Goal: Task Accomplishment & Management: Manage account settings

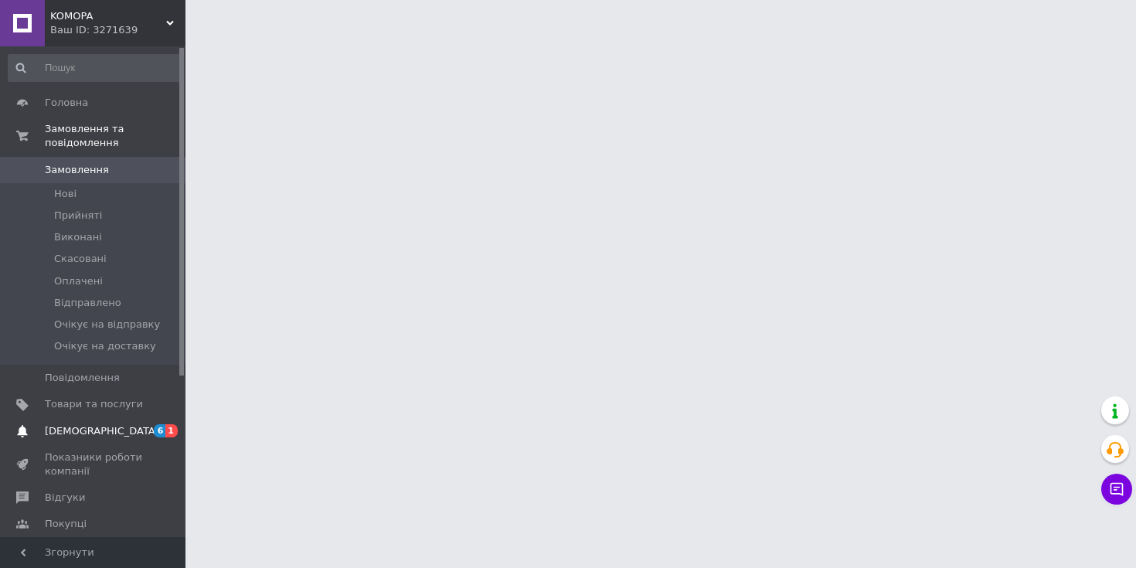
click at [91, 431] on span "[DEMOGRAPHIC_DATA]" at bounding box center [102, 431] width 114 height 14
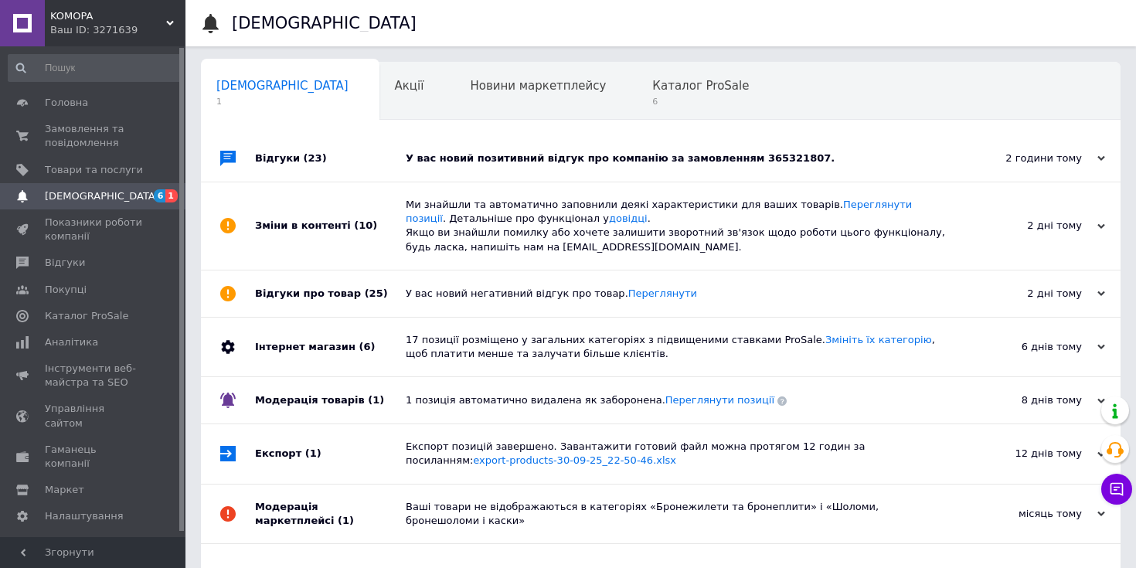
click at [564, 160] on div "У вас новий позитивний відгук про компанію за замовленням 365321807." at bounding box center [678, 158] width 545 height 14
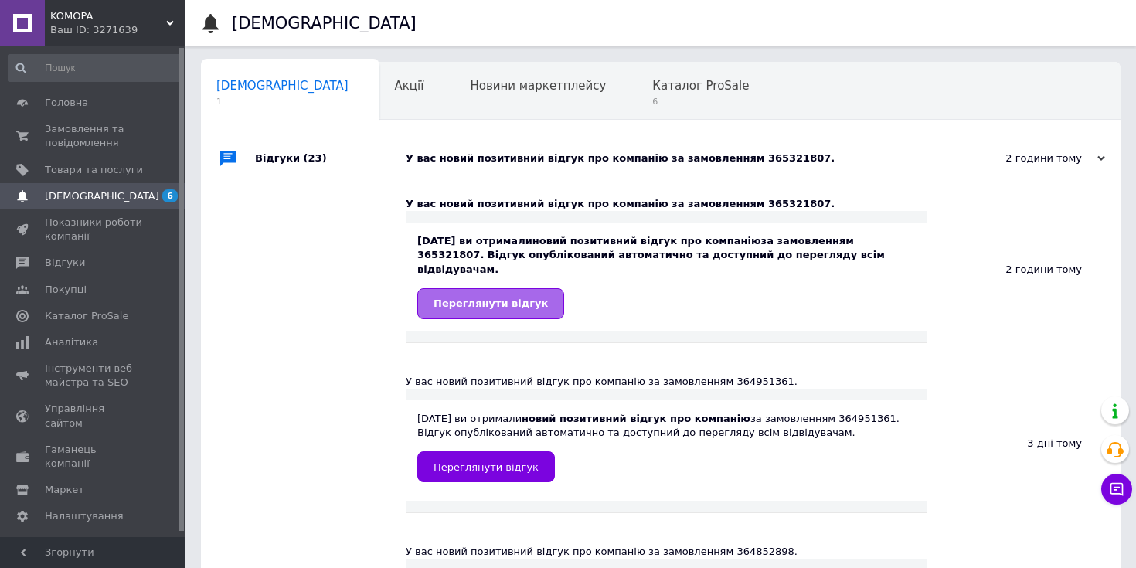
click at [525, 298] on span "Переглянути відгук" at bounding box center [491, 304] width 114 height 12
click at [80, 129] on span "Замовлення та повідомлення" at bounding box center [94, 136] width 98 height 28
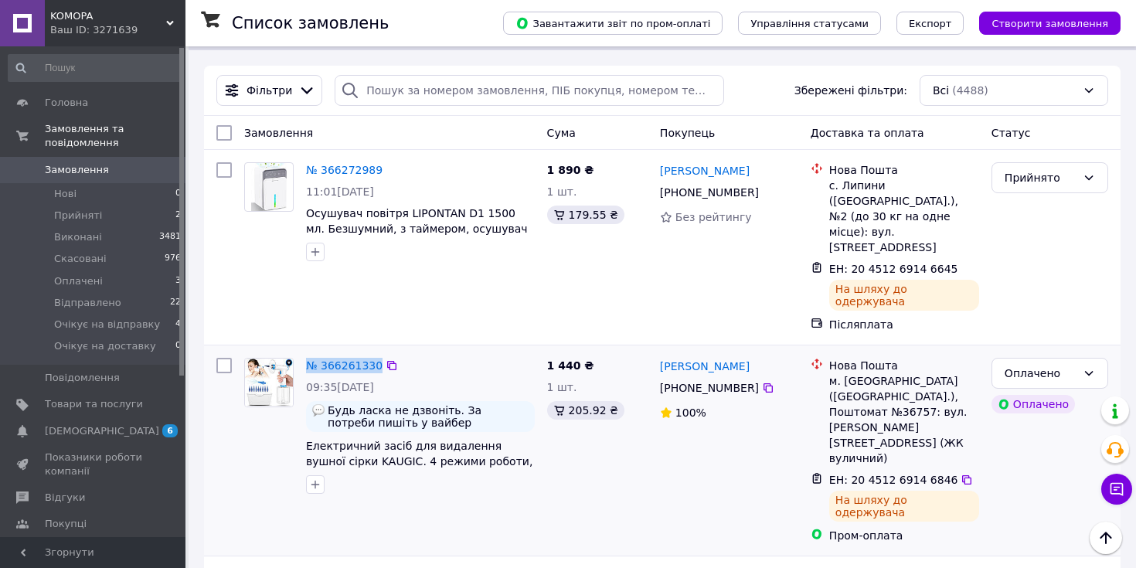
scroll to position [157, 0]
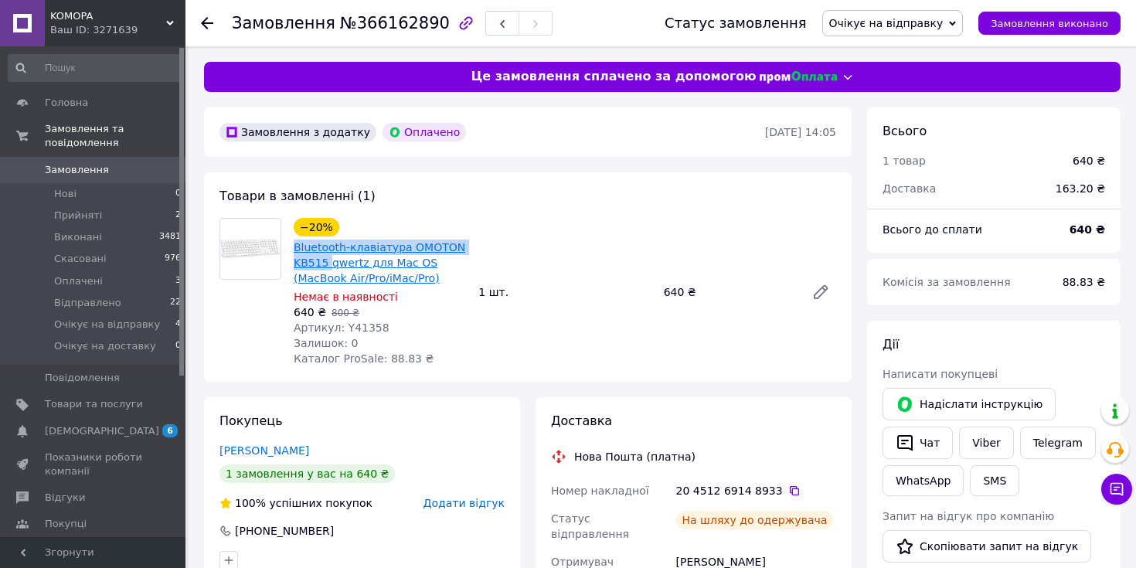
drag, startPoint x: 290, startPoint y: 250, endPoint x: 328, endPoint y: 264, distance: 40.1
click at [328, 264] on div "−20% Bluetooth-клавіатура OMOTON KB515 qwertz для Mac OS (MacBook Air/Pro/iMac/…" at bounding box center [379, 292] width 185 height 155
copy link "Bluetooth-клавіатура OMOTON KB515"
drag, startPoint x: 388, startPoint y: 332, endPoint x: 345, endPoint y: 328, distance: 43.4
click at [345, 328] on div "Артикул: Y41358" at bounding box center [380, 327] width 172 height 15
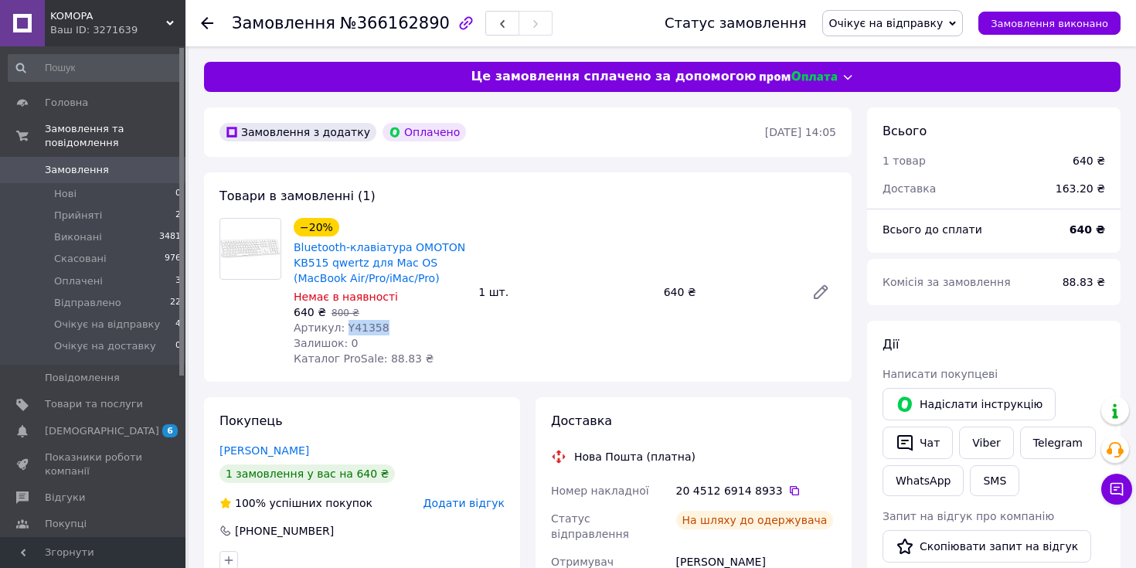
copy span "Y41358"
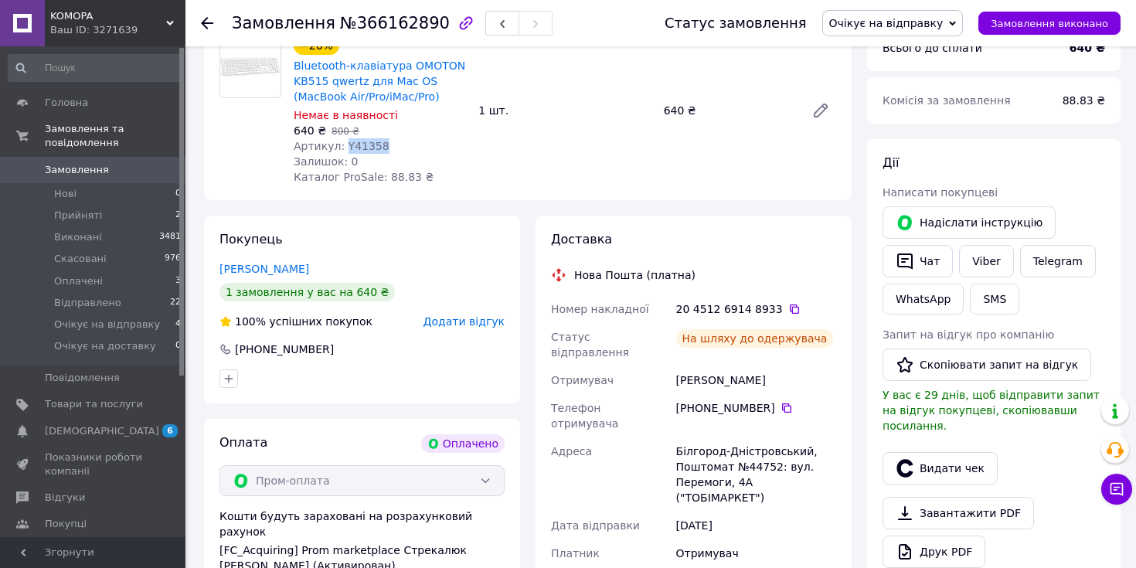
scroll to position [223, 0]
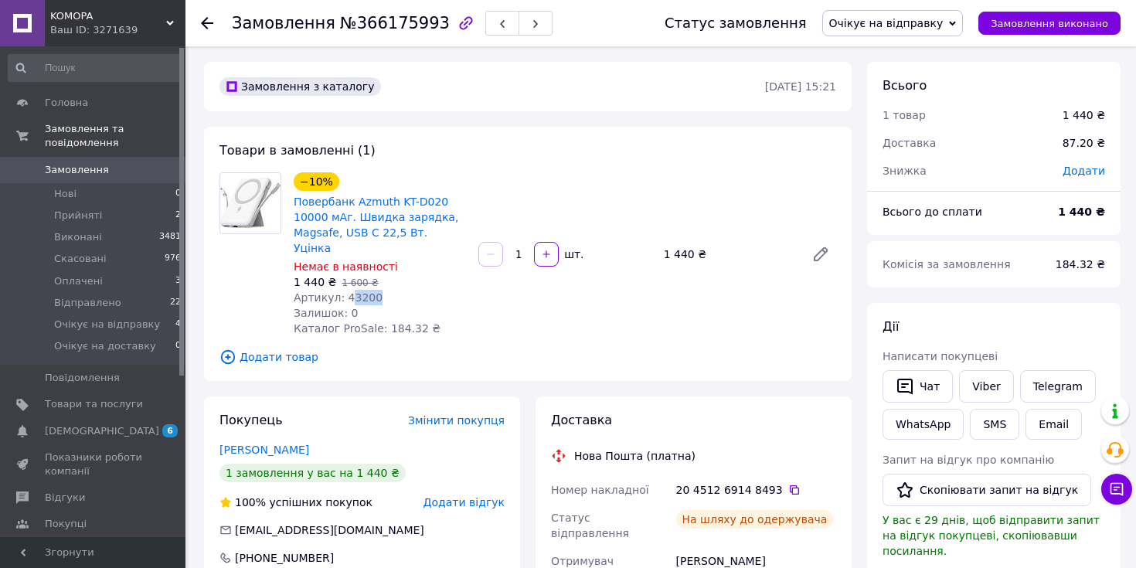
drag, startPoint x: 381, startPoint y: 284, endPoint x: 345, endPoint y: 284, distance: 35.5
click at [345, 290] on div "Артикул: 43200" at bounding box center [380, 297] width 172 height 15
drag, startPoint x: 292, startPoint y: 199, endPoint x: 349, endPoint y: 218, distance: 59.6
click at [349, 218] on div "Повербанк Azmuth KT-D020 10000 мАг. Швидка зарядка, Magsafe, USB C 22,5 Вт. Уці…" at bounding box center [379, 224] width 175 height 65
copy link "Повербанк Azmuth KT-D020 10000 мАг"
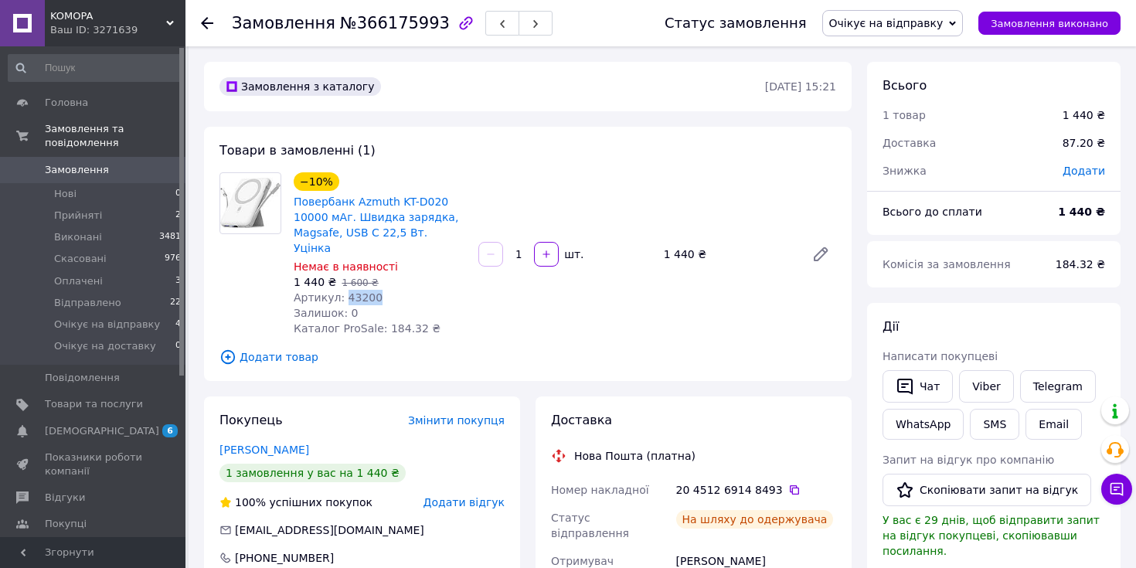
drag, startPoint x: 380, startPoint y: 282, endPoint x: 345, endPoint y: 282, distance: 34.8
click at [345, 290] on div "Артикул: 43200" at bounding box center [380, 297] width 172 height 15
copy span "43200"
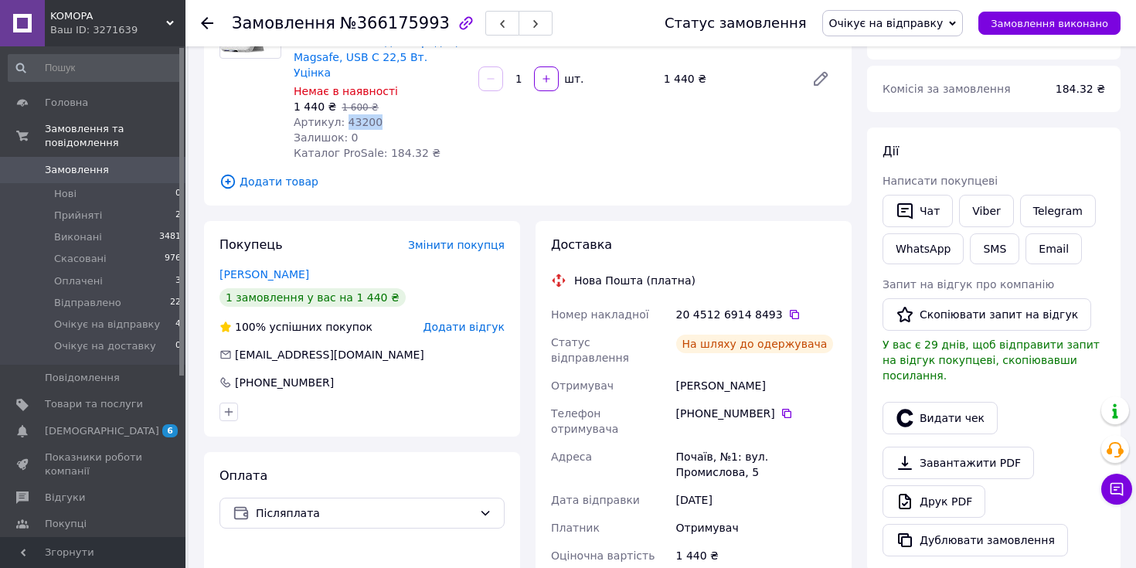
scroll to position [208, 0]
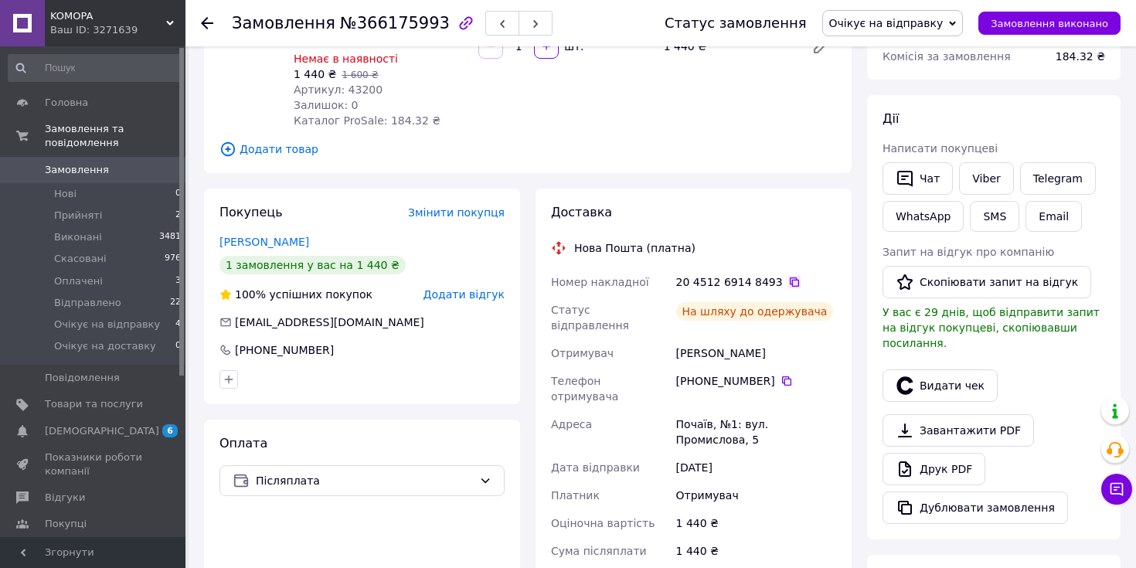
click at [788, 276] on icon at bounding box center [794, 282] width 12 height 12
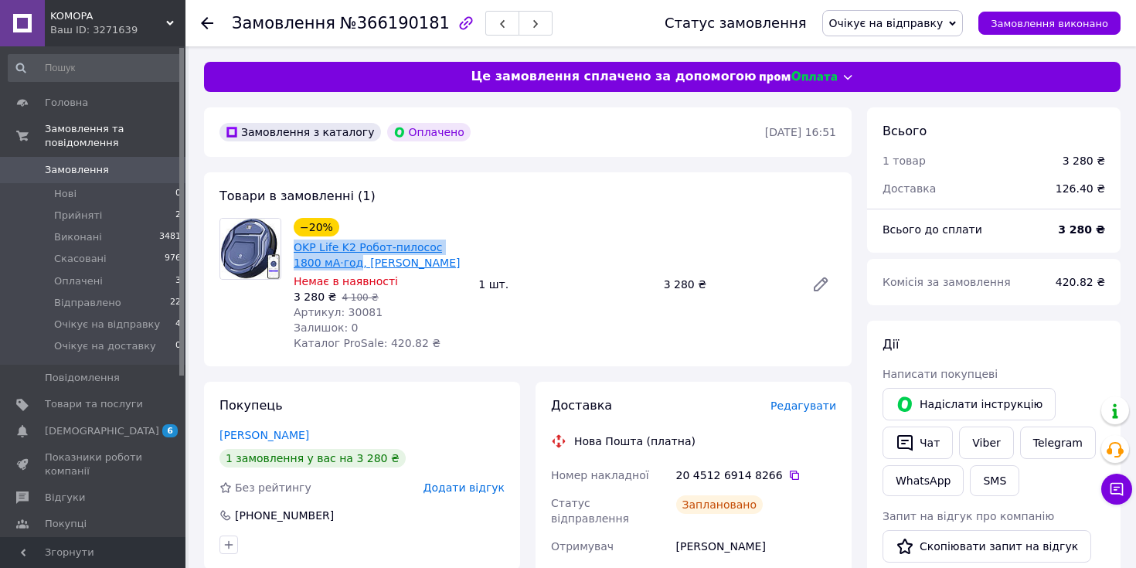
drag, startPoint x: 293, startPoint y: 249, endPoint x: 331, endPoint y: 260, distance: 39.4
click at [331, 260] on div "OKP Life K2 Робот-пилосос 1800 мА·год, Синій" at bounding box center [379, 255] width 175 height 34
copy link "OKP Life K2 Робот-пилосос 1800 мА·год"
drag, startPoint x: 376, startPoint y: 313, endPoint x: 344, endPoint y: 311, distance: 32.5
click at [344, 311] on div "Артикул: 30081" at bounding box center [380, 311] width 172 height 15
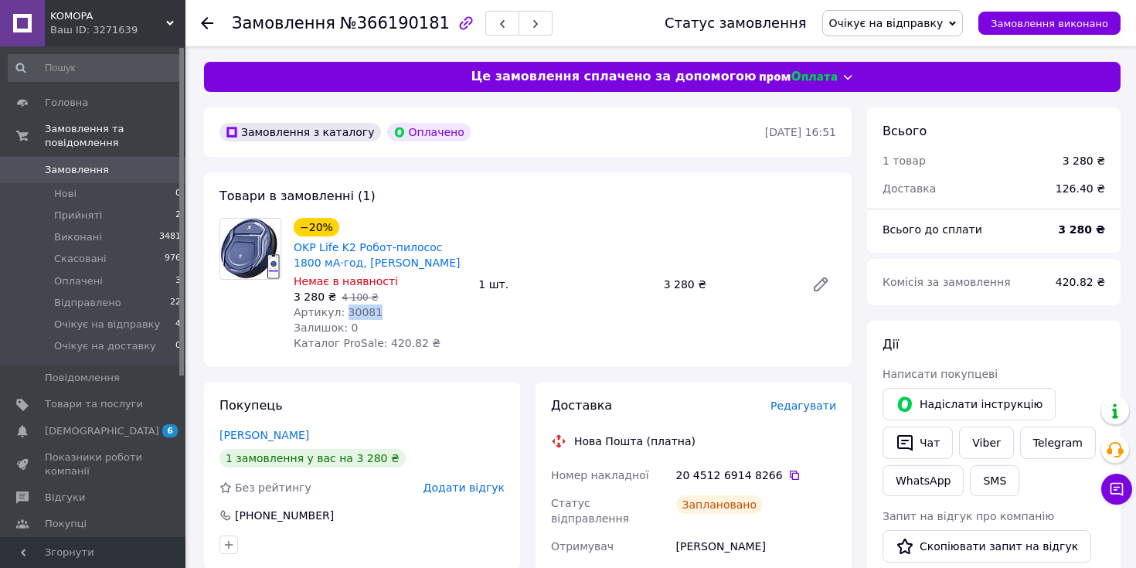
copy span "30081"
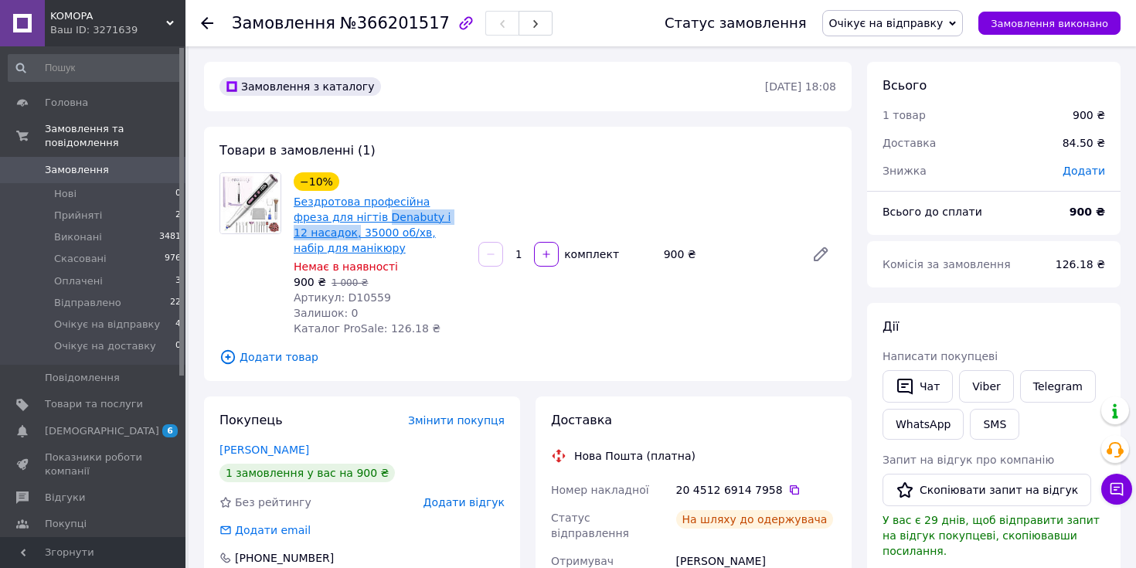
drag, startPoint x: 469, startPoint y: 220, endPoint x: 348, endPoint y: 222, distance: 121.3
click at [348, 222] on div "−10% Бездротова професійна фреза для нігтів Denabuty і 12 насадок, 35000 об/хв,…" at bounding box center [379, 254] width 185 height 170
copy link "Denabuty і 12 насадок,"
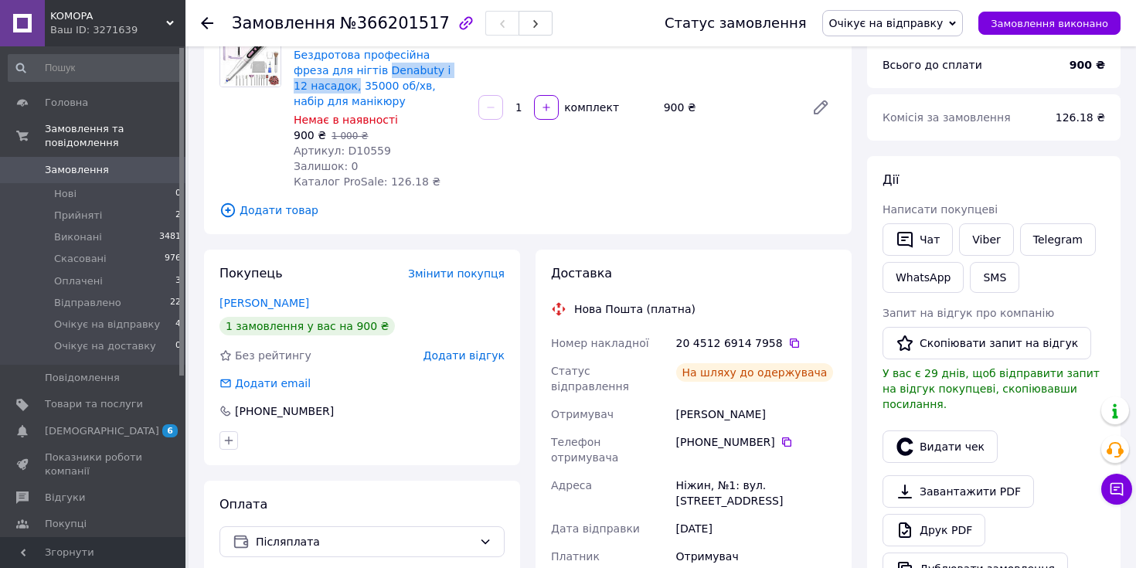
scroll to position [148, 0]
click at [777, 335] on div "20 4512 6914 7958" at bounding box center [756, 342] width 160 height 15
click at [790, 338] on icon at bounding box center [794, 342] width 9 height 9
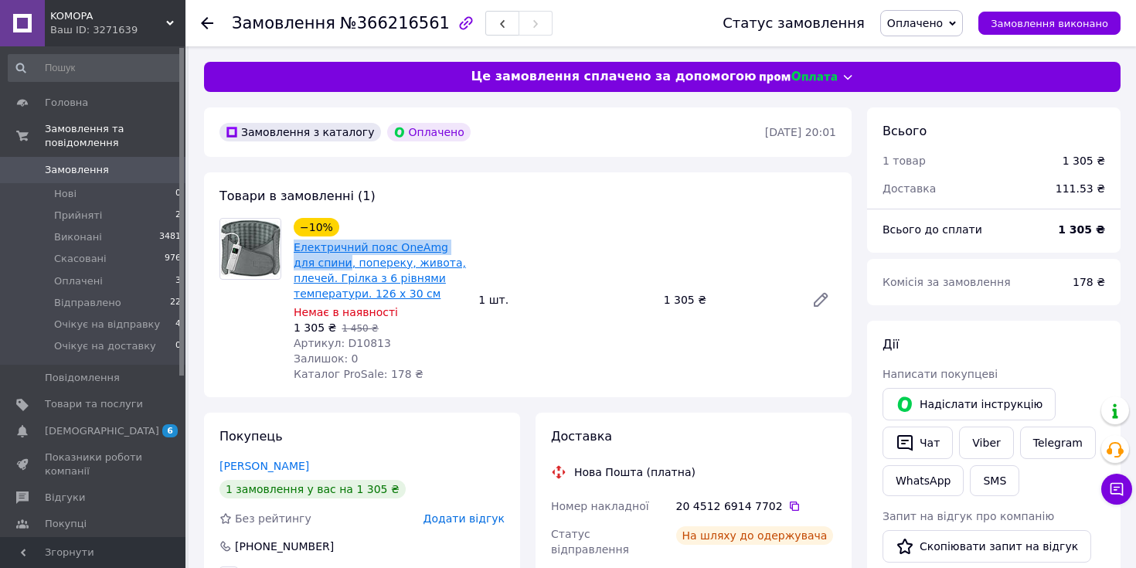
drag, startPoint x: 291, startPoint y: 248, endPoint x: 324, endPoint y: 264, distance: 35.9
click at [324, 264] on div "Електричний пояс OneAmg для спини, попереку, живота, плечей. Грілка з 6 рівнями…" at bounding box center [379, 270] width 175 height 65
copy link "Електричний пояс OneAmg для спини"
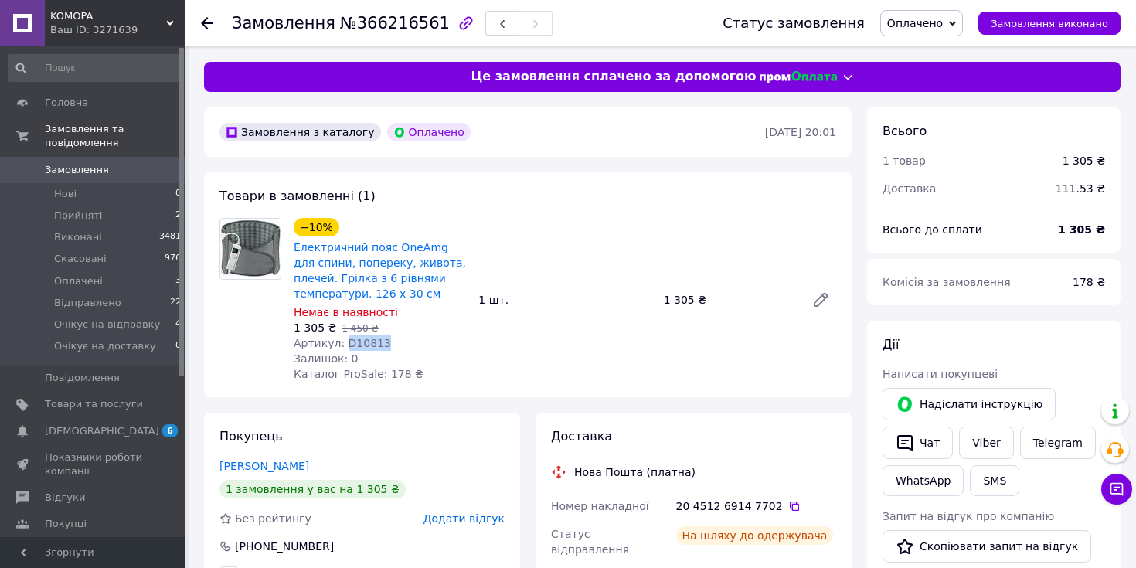
drag, startPoint x: 390, startPoint y: 345, endPoint x: 343, endPoint y: 345, distance: 47.1
click at [343, 345] on div "Артикул: D10813" at bounding box center [380, 342] width 172 height 15
copy span "D10813"
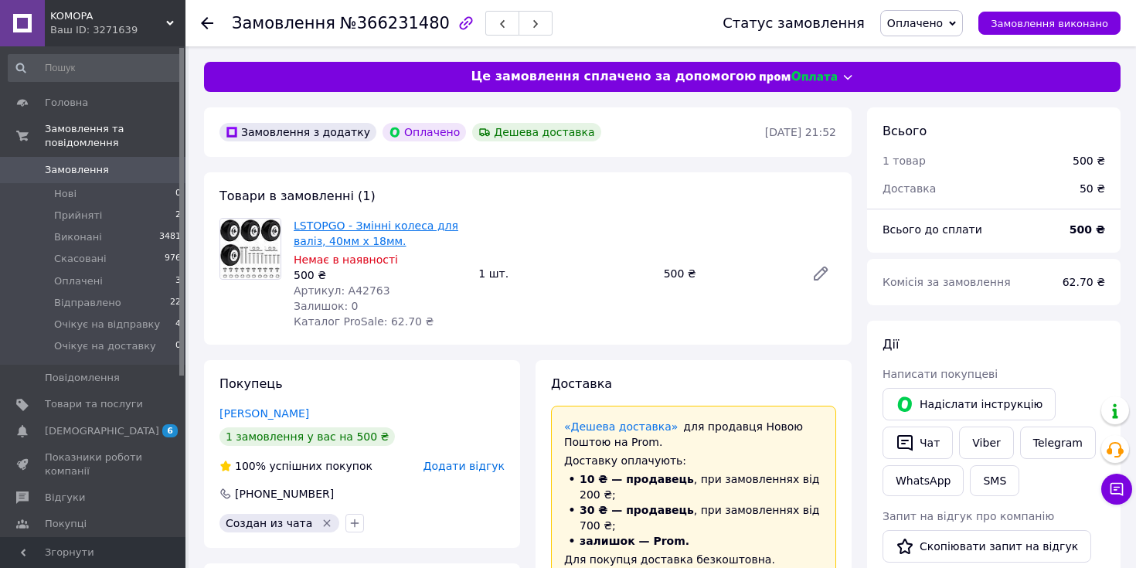
click at [294, 227] on link "LSTOPGO - Змінні колеса для валіз, 40мм x 18мм." at bounding box center [376, 233] width 165 height 28
drag, startPoint x: 291, startPoint y: 225, endPoint x: 320, endPoint y: 241, distance: 33.6
click at [320, 241] on div "LSTOPGO - Змінні колеса для валіз, 40мм x 18мм. Немає в наявності 500 ₴ Артикул…" at bounding box center [379, 273] width 185 height 117
copy link "LSTOPGO - Змінні колеса для валіз"
drag, startPoint x: 389, startPoint y: 287, endPoint x: 345, endPoint y: 284, distance: 44.9
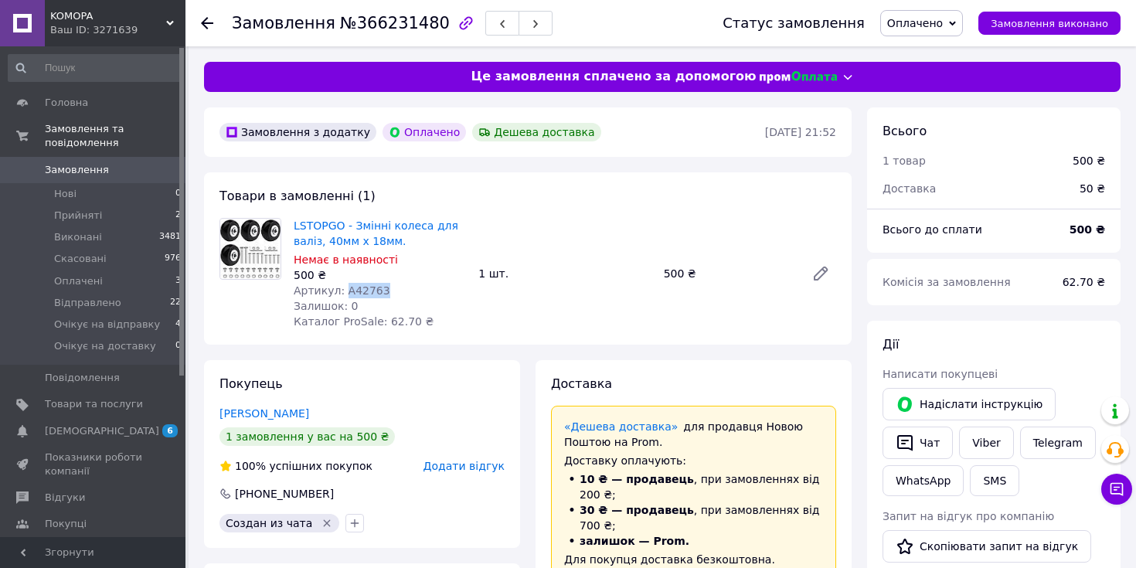
click at [345, 284] on div "Артикул: A42763" at bounding box center [380, 290] width 172 height 15
copy span "A42763"
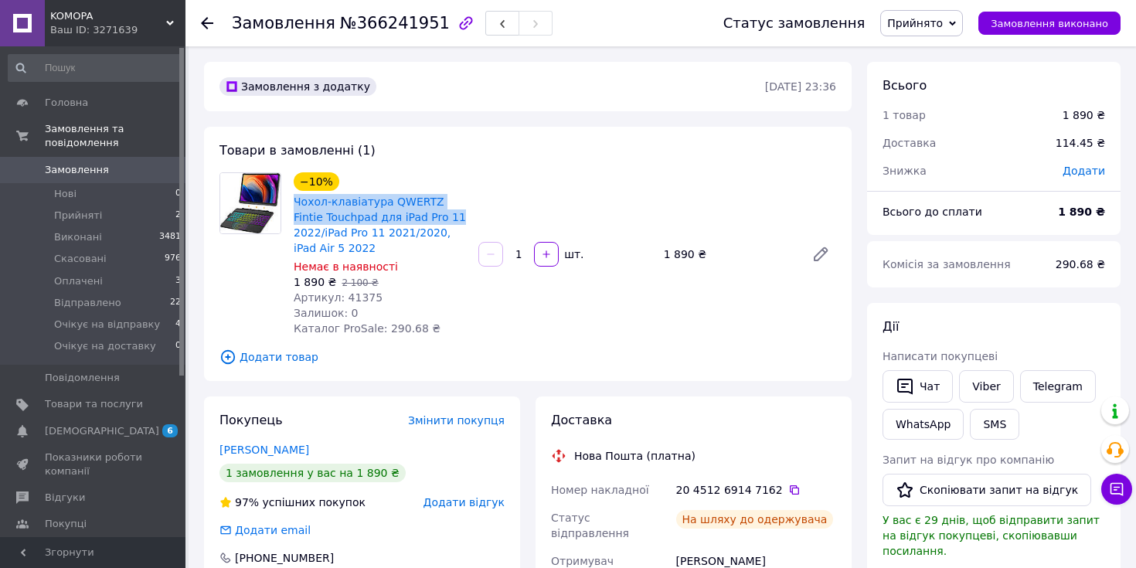
drag, startPoint x: 292, startPoint y: 206, endPoint x: 429, endPoint y: 213, distance: 137.0
click at [429, 213] on div "Чохол-клавіатура QWERTZ Fintie Touchpad для iPad Pro 11 2022/iPad Pro 11 2021/2…" at bounding box center [379, 224] width 175 height 65
copy link "Чохол-клавіатура QWERTZ Fintie Touchpad для iPad Pro 11"
drag, startPoint x: 376, startPoint y: 298, endPoint x: 343, endPoint y: 298, distance: 33.2
click at [343, 298] on div "Артикул: 41375" at bounding box center [380, 297] width 172 height 15
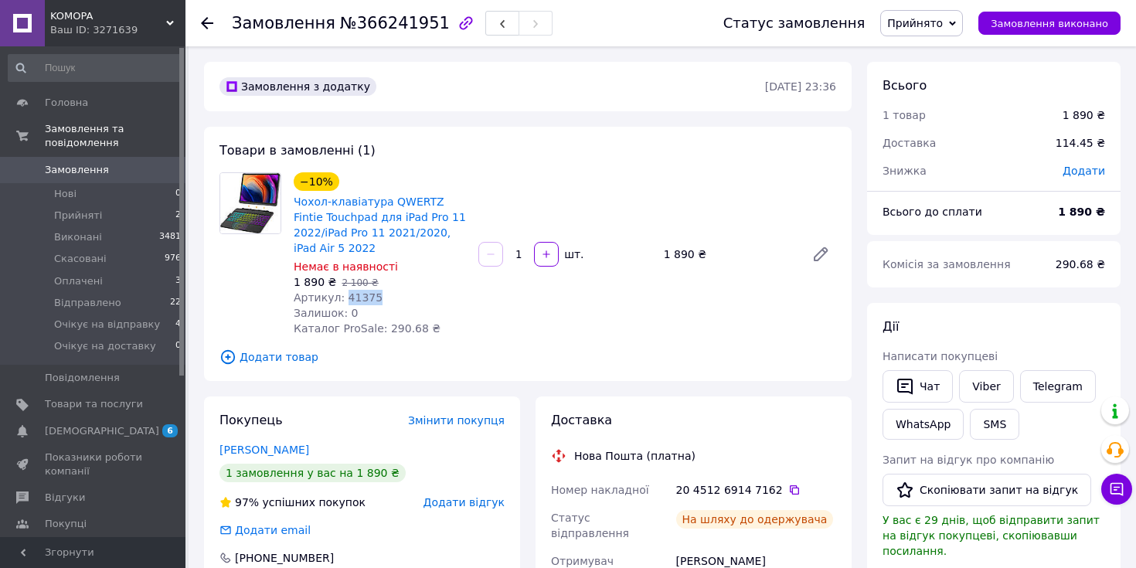
copy span "41375"
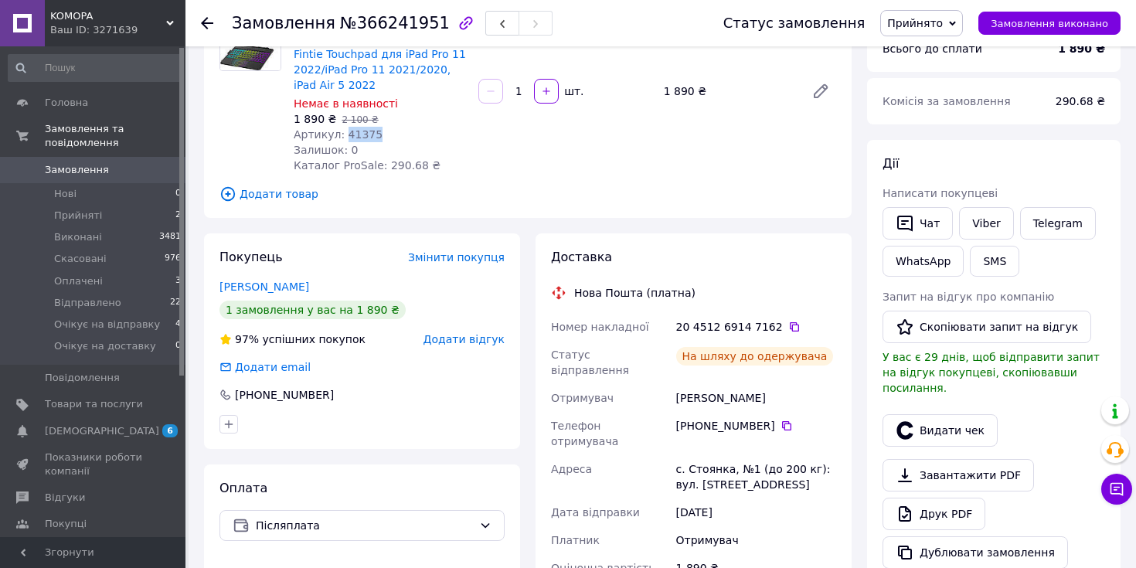
scroll to position [196, 0]
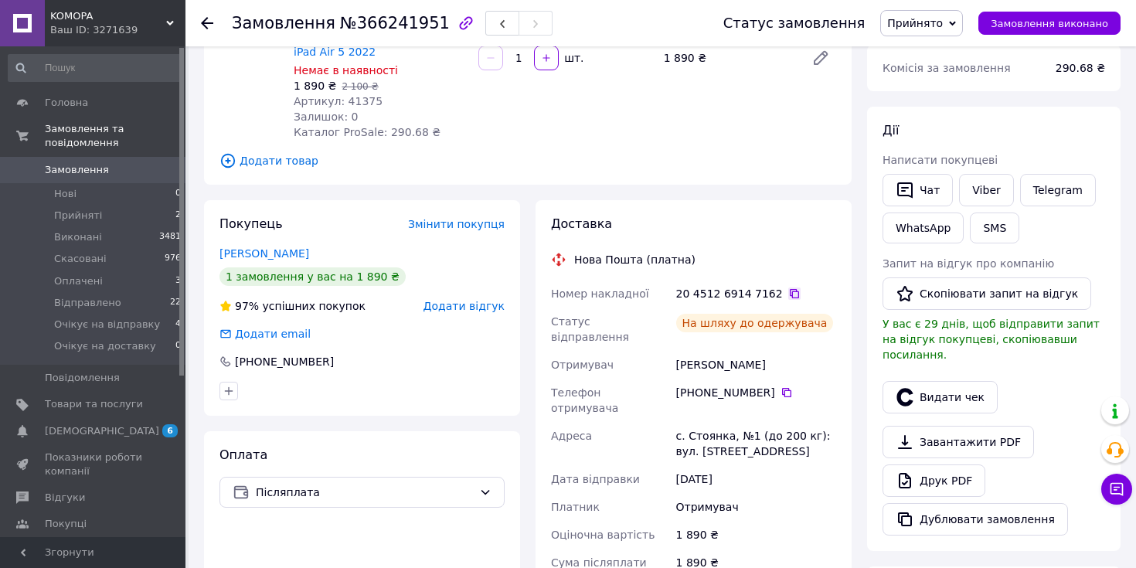
click at [790, 297] on icon at bounding box center [794, 293] width 9 height 9
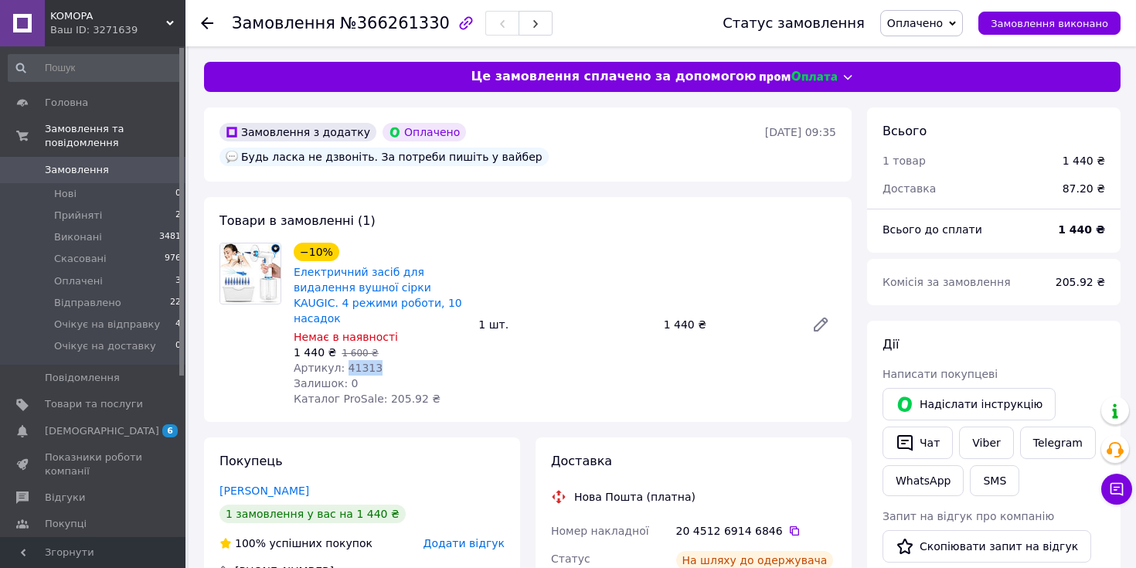
drag, startPoint x: 378, startPoint y: 351, endPoint x: 345, endPoint y: 350, distance: 32.5
click at [345, 360] on div "Артикул: 41313" at bounding box center [380, 367] width 172 height 15
copy span "41313"
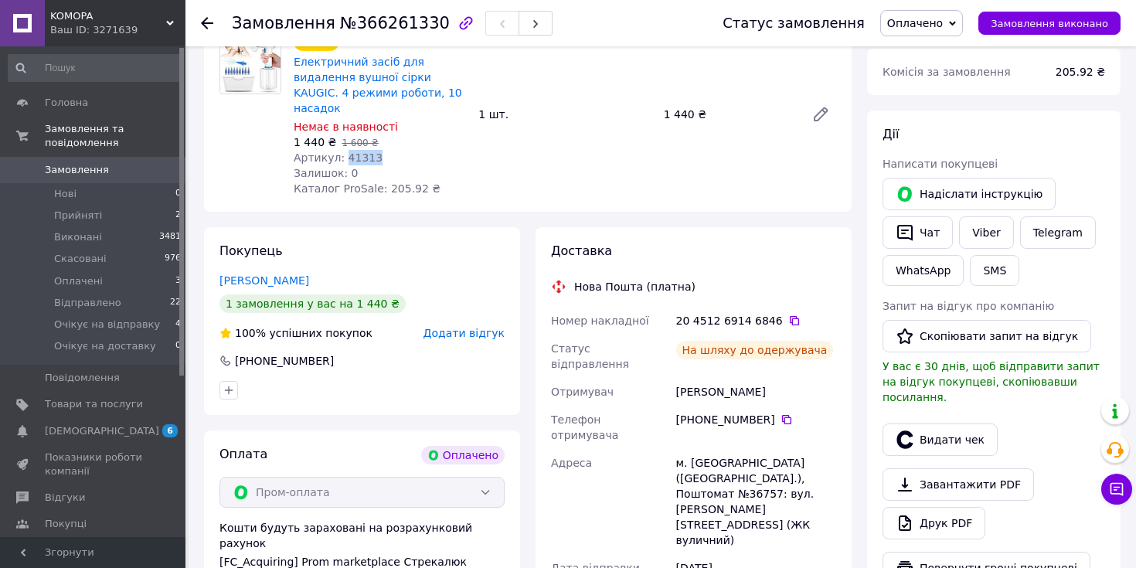
scroll to position [213, 0]
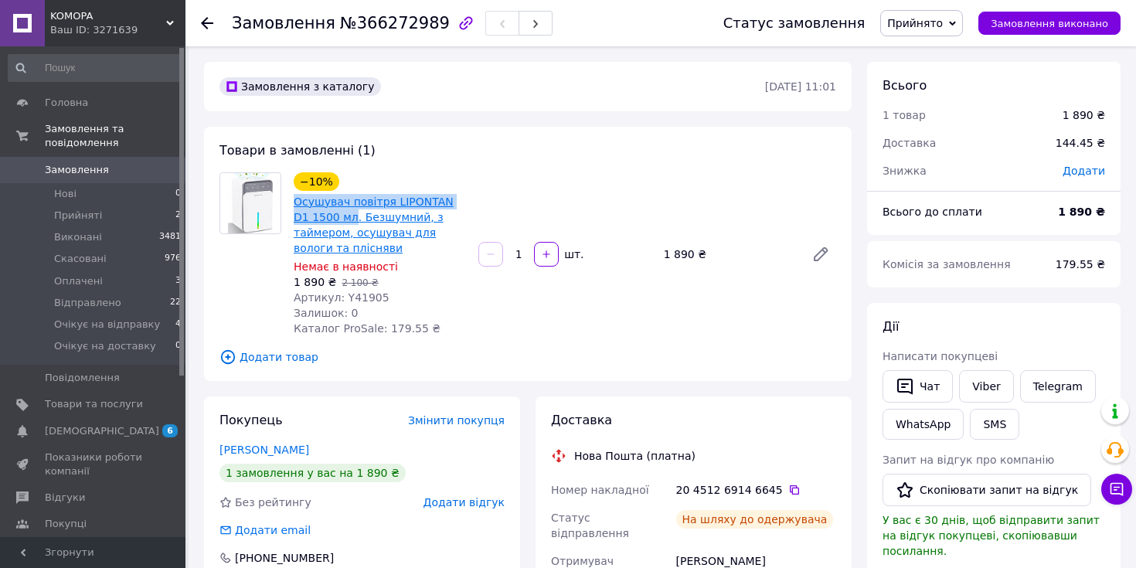
drag, startPoint x: 290, startPoint y: 202, endPoint x: 336, endPoint y: 220, distance: 49.7
click at [336, 220] on div "−10% Осушувач повітря LIPONTAN D1 1500 мл. Безшумний, з таймером, осушувач для …" at bounding box center [379, 254] width 185 height 170
copy link "Осушувач повітря LIPONTAN D1 1500 мл"
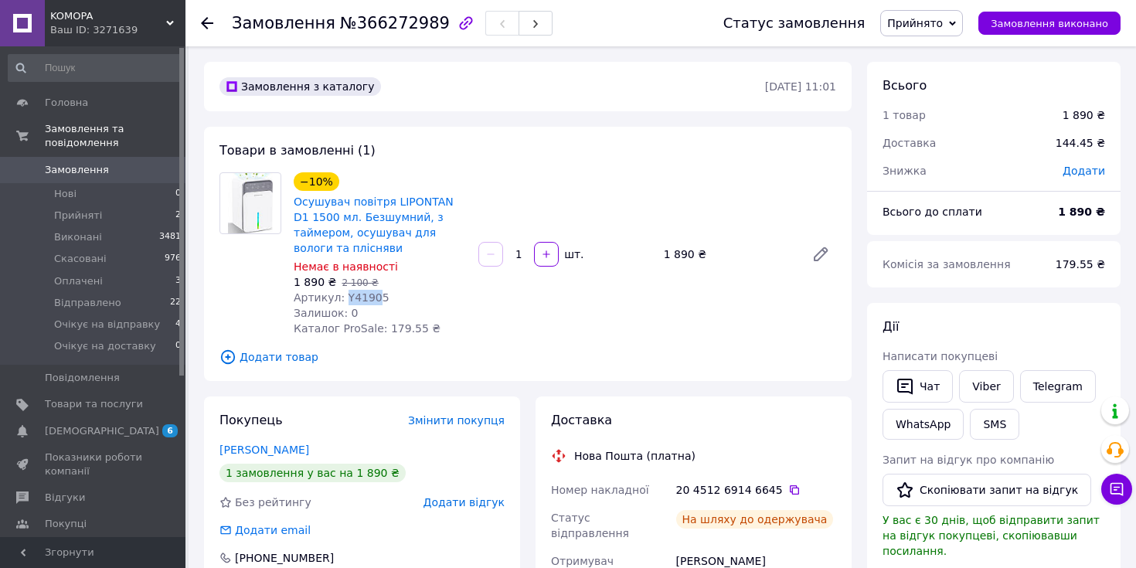
drag, startPoint x: 376, startPoint y: 301, endPoint x: 342, endPoint y: 301, distance: 34.0
click at [342, 301] on span "Артикул: Y41905" at bounding box center [342, 297] width 96 height 12
drag, startPoint x: 392, startPoint y: 298, endPoint x: 344, endPoint y: 297, distance: 47.9
click at [344, 297] on div "Артикул: Y41905" at bounding box center [380, 297] width 172 height 15
copy span "Y41905"
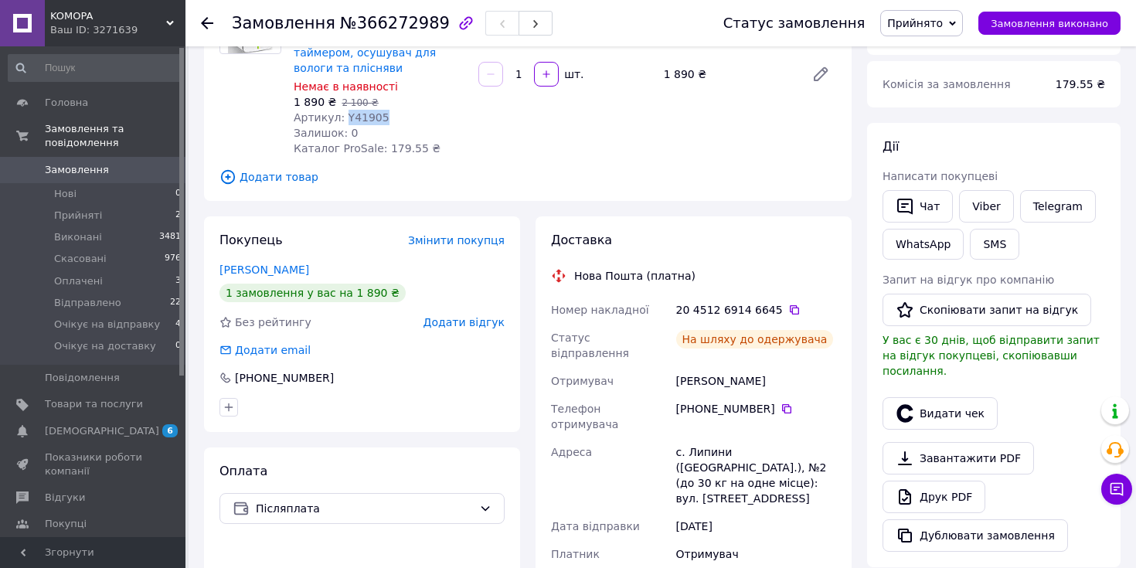
scroll to position [217, 0]
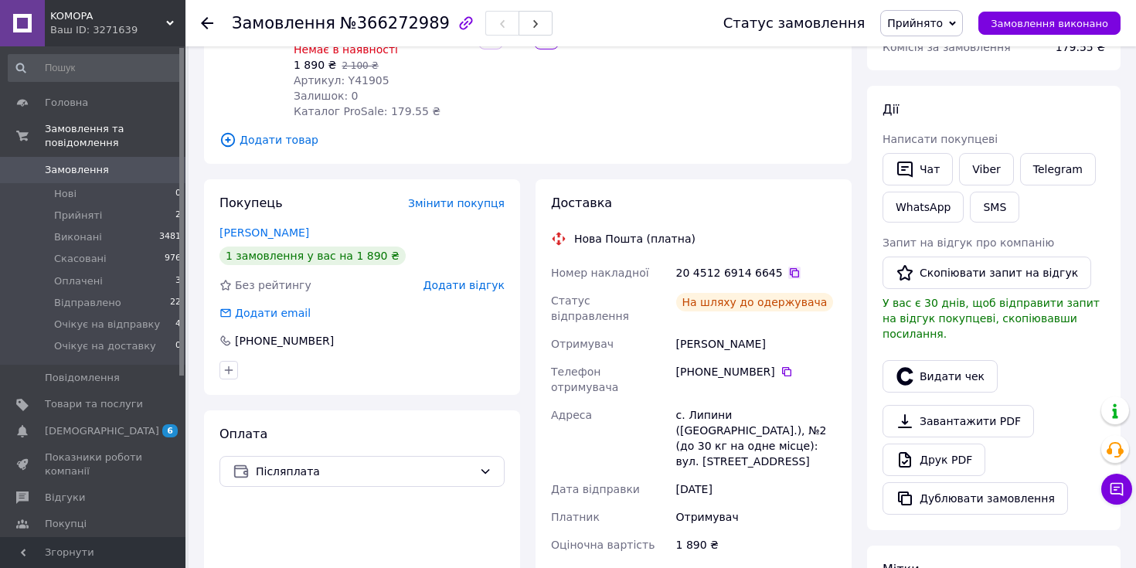
click at [788, 274] on icon at bounding box center [794, 273] width 12 height 12
click at [119, 168] on span "Замовлення" at bounding box center [94, 170] width 98 height 14
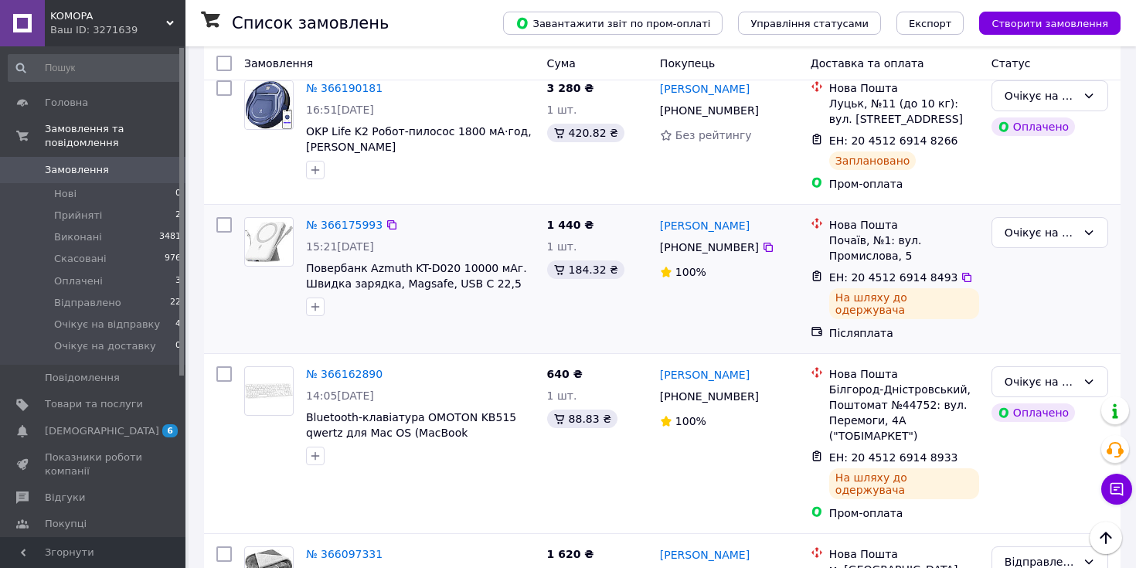
scroll to position [1329, 0]
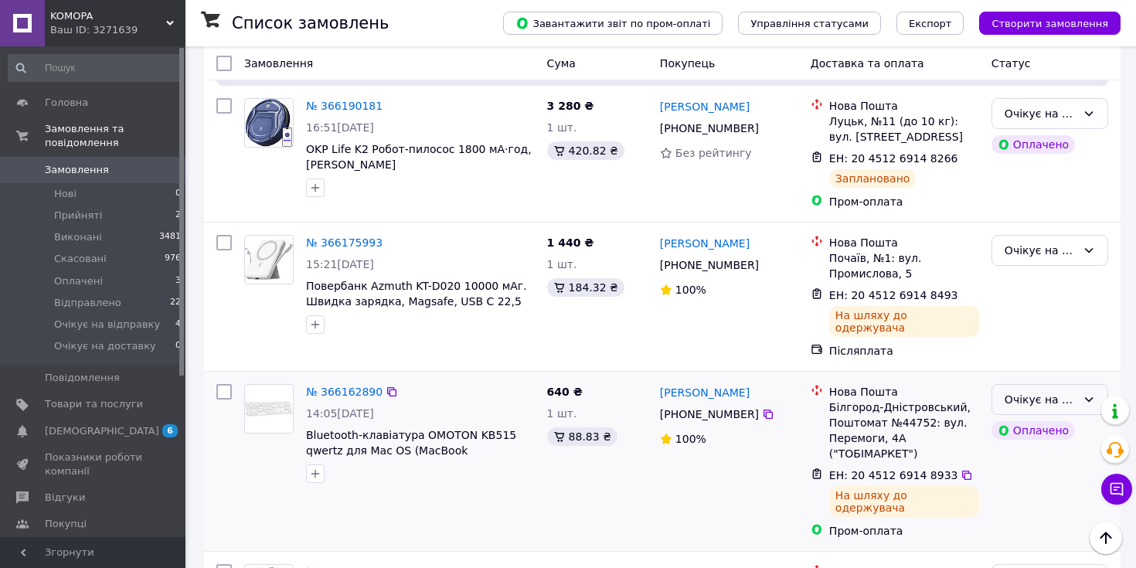
click at [1094, 393] on icon at bounding box center [1089, 399] width 12 height 12
click at [1038, 369] on li "Відправлено" at bounding box center [1049, 381] width 115 height 28
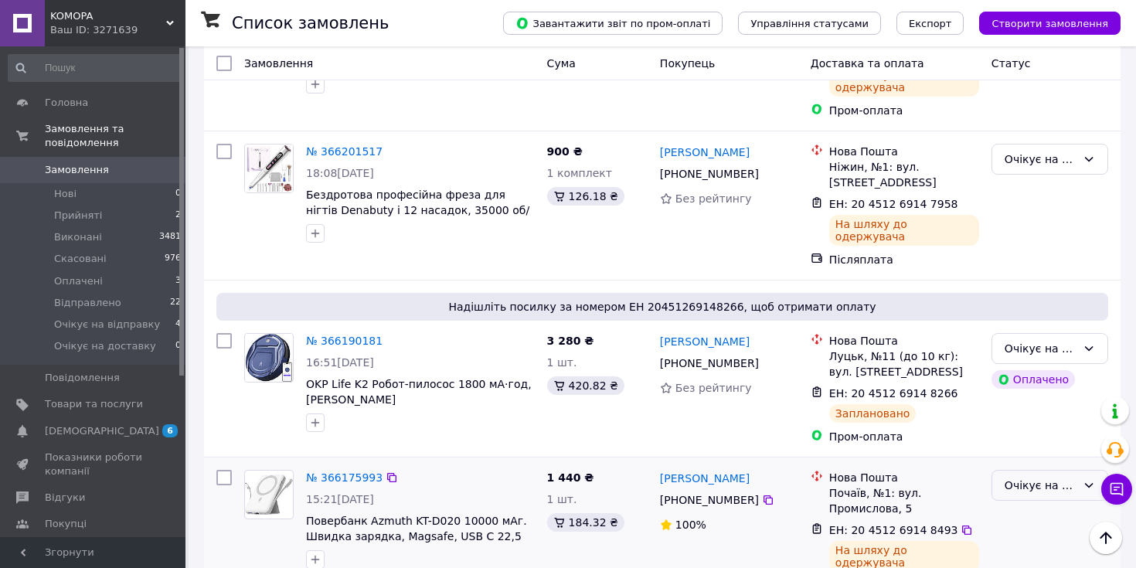
scroll to position [1079, 0]
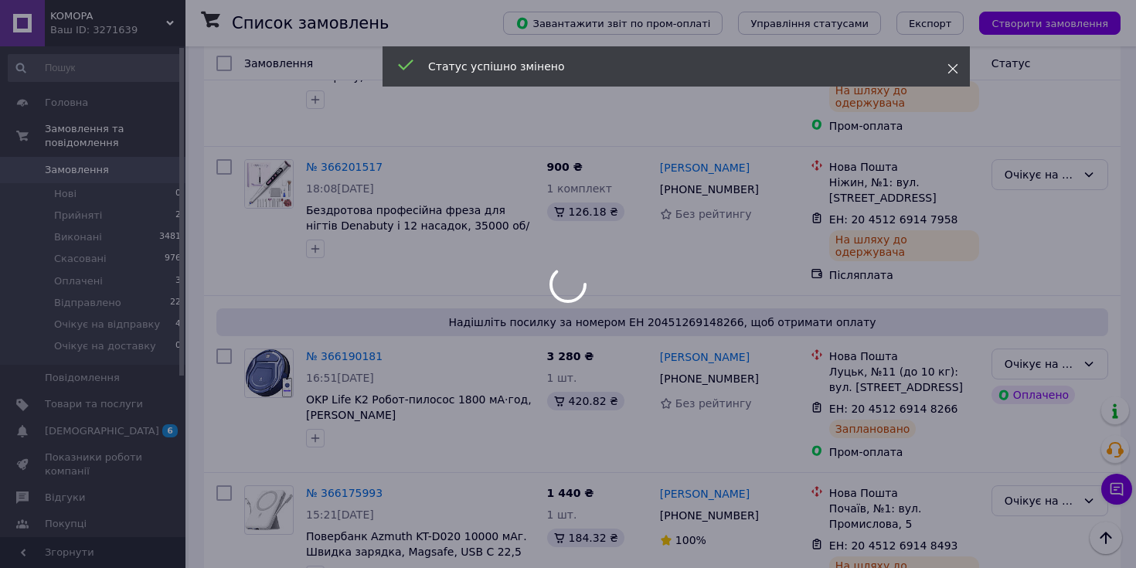
click at [957, 72] on icon at bounding box center [952, 68] width 11 height 11
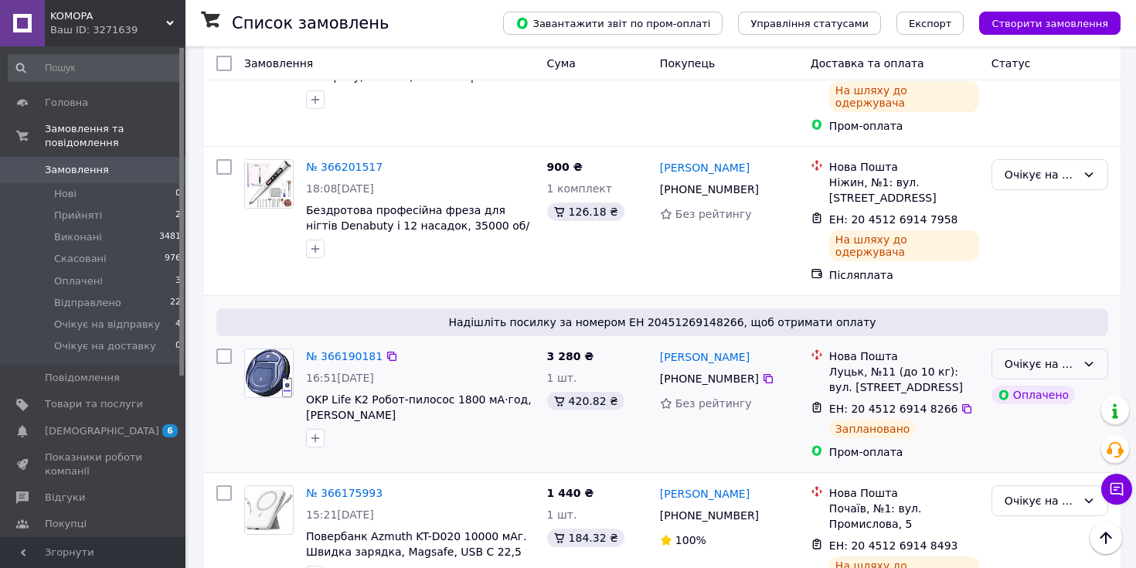
click at [1081, 349] on div "Очікує на відправку" at bounding box center [1049, 364] width 117 height 31
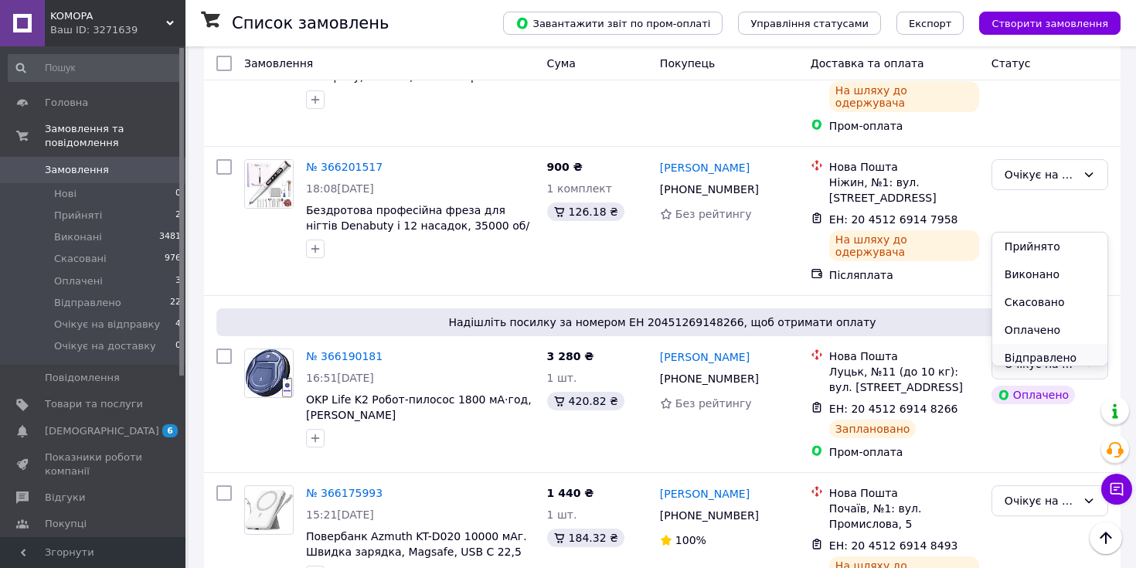
click at [1039, 348] on li "Відправлено" at bounding box center [1049, 358] width 115 height 28
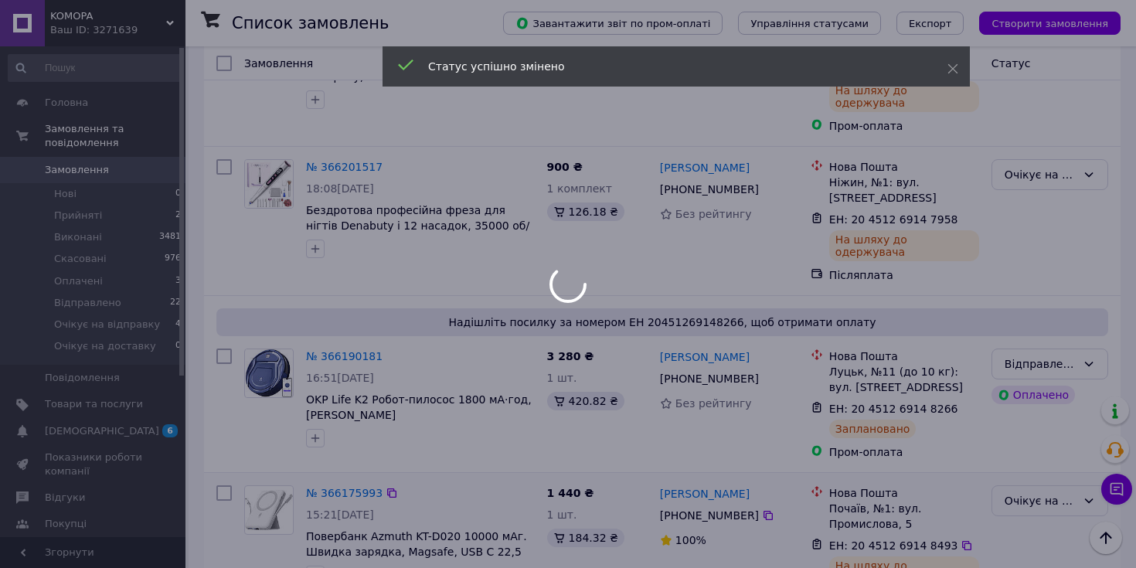
click at [1073, 492] on div "Очікує на відправку" at bounding box center [1041, 500] width 72 height 17
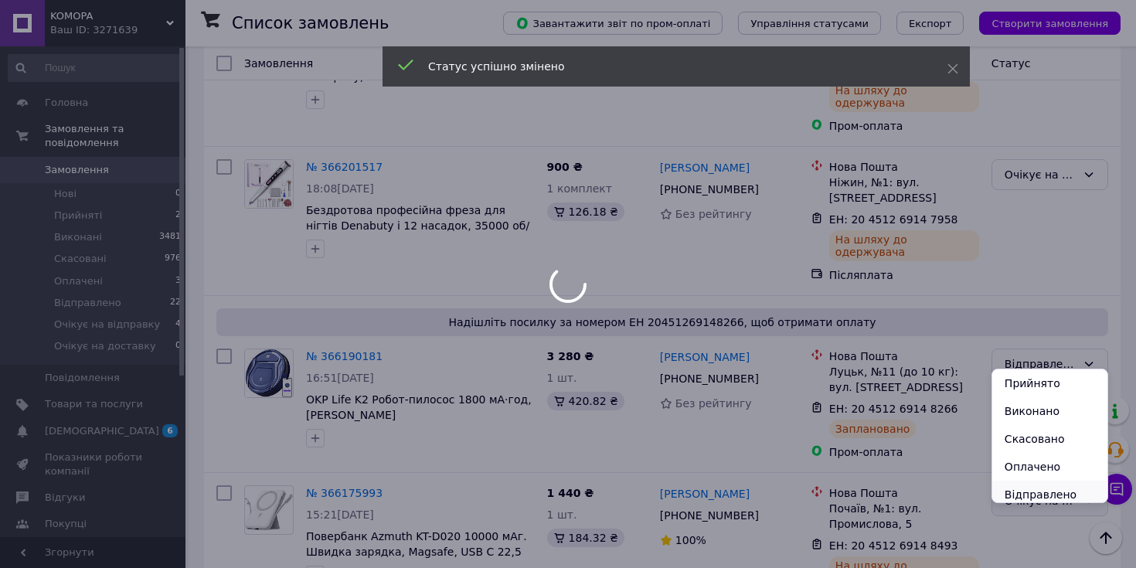
click at [1035, 493] on li "Відправлено" at bounding box center [1049, 495] width 115 height 28
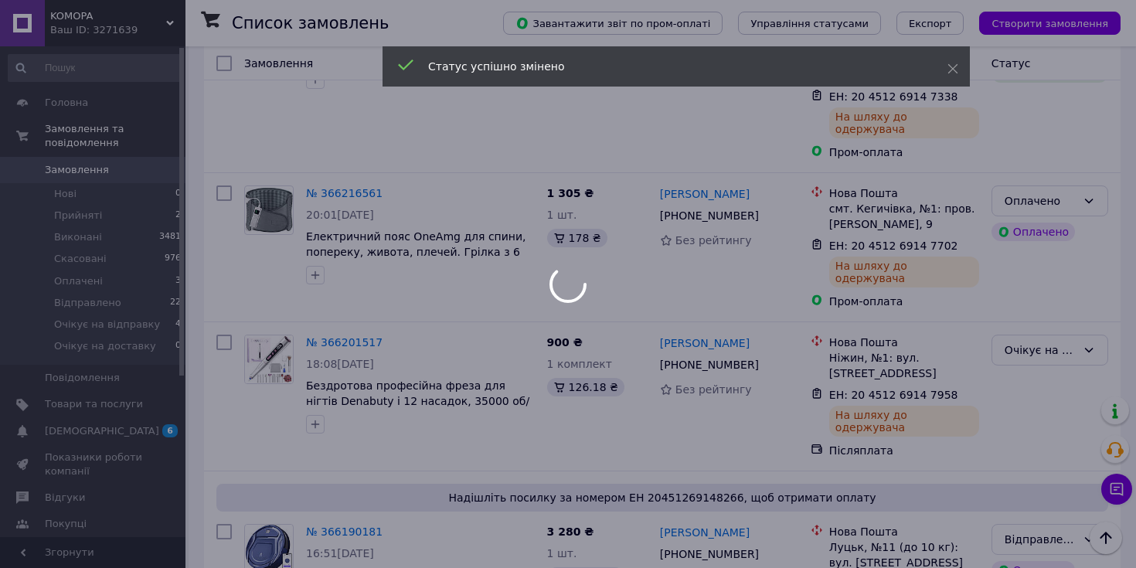
scroll to position [889, 0]
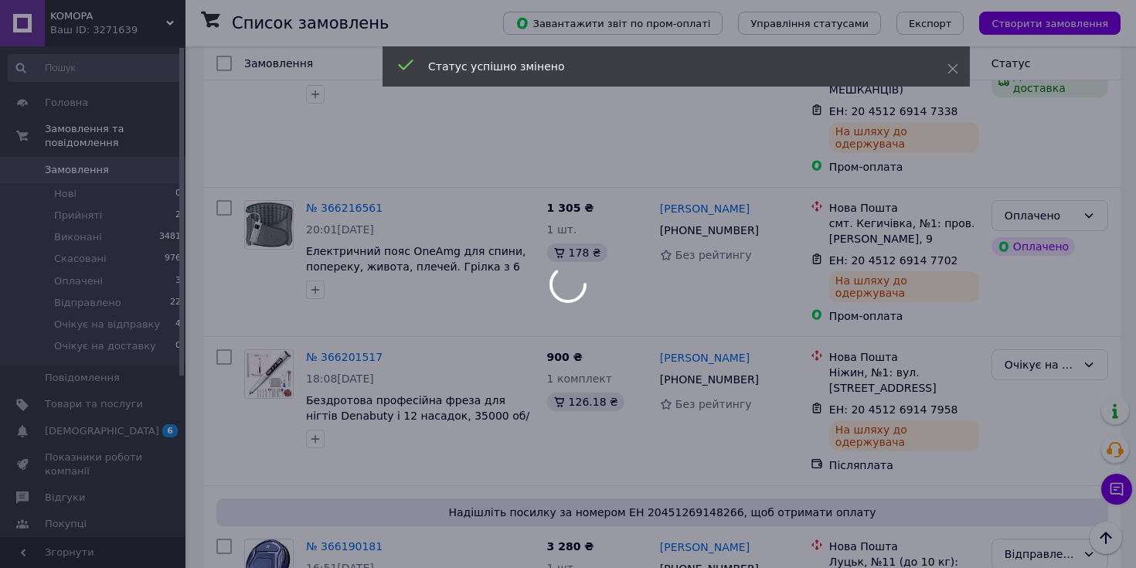
click at [950, 107] on icon at bounding box center [952, 112] width 11 height 11
click at [953, 63] on icon at bounding box center [952, 68] width 11 height 11
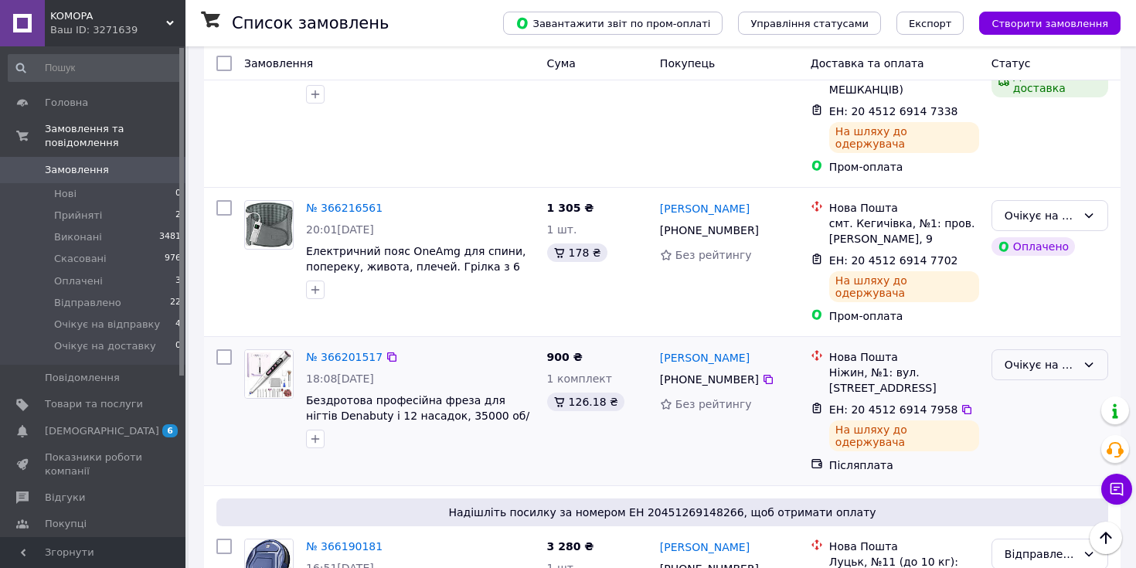
click at [1077, 349] on div "Очікує на відправку" at bounding box center [1049, 364] width 117 height 31
click at [1051, 368] on li "Відправлено" at bounding box center [1049, 371] width 115 height 28
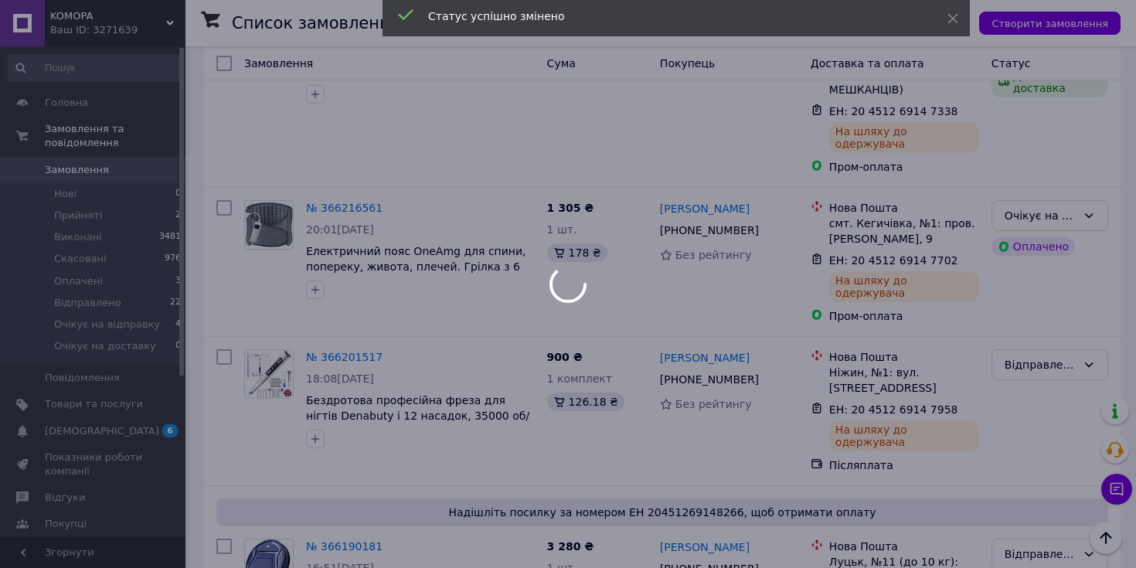
scroll to position [746, 0]
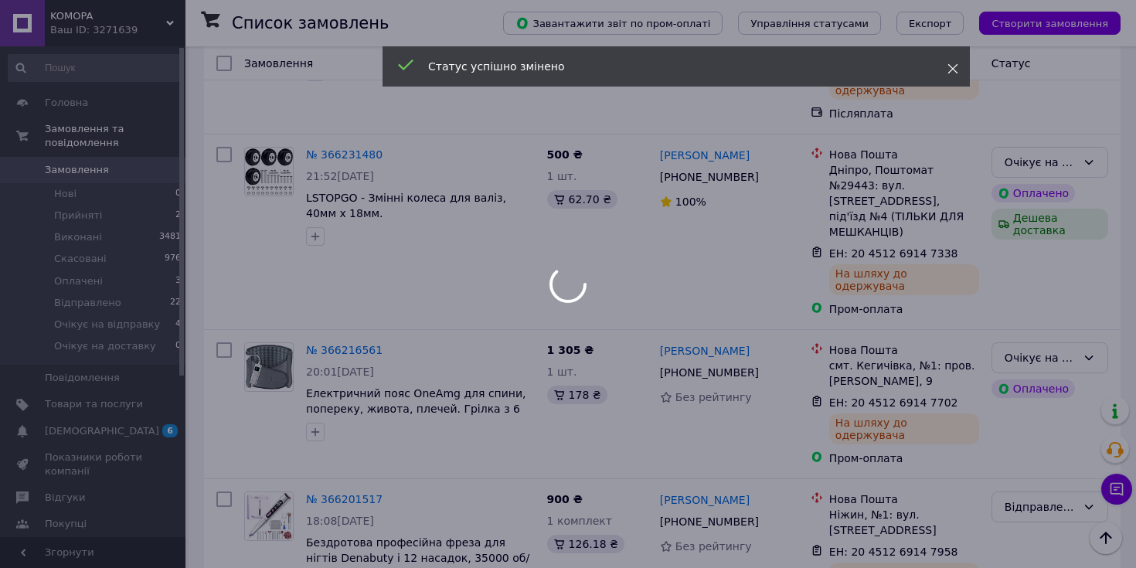
click at [953, 68] on use at bounding box center [953, 69] width 10 height 10
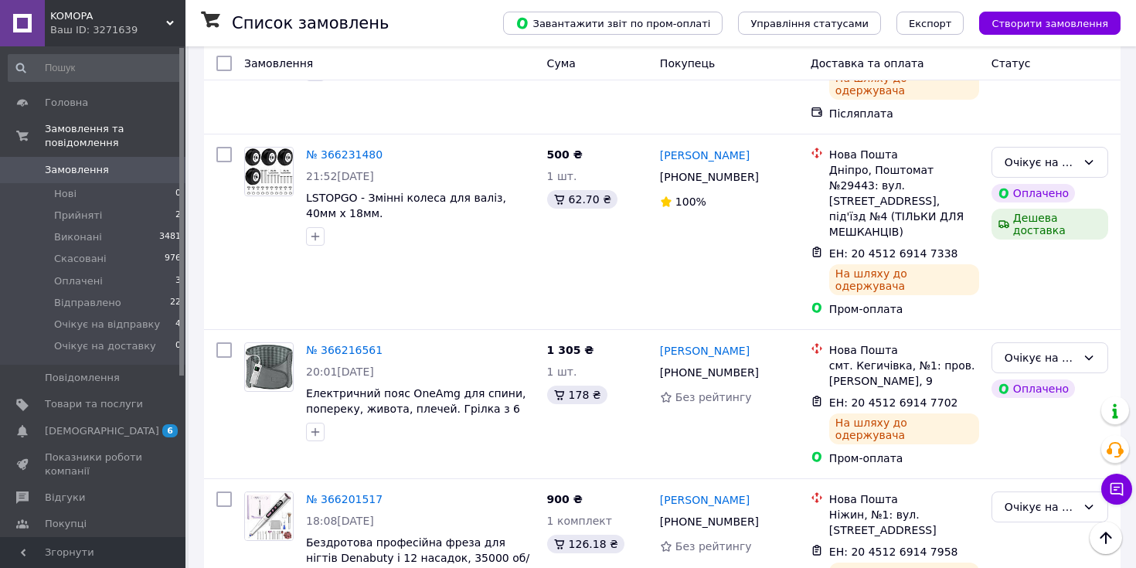
click at [1085, 352] on icon at bounding box center [1089, 358] width 12 height 12
click at [1036, 365] on li "Відправлено" at bounding box center [1049, 376] width 115 height 28
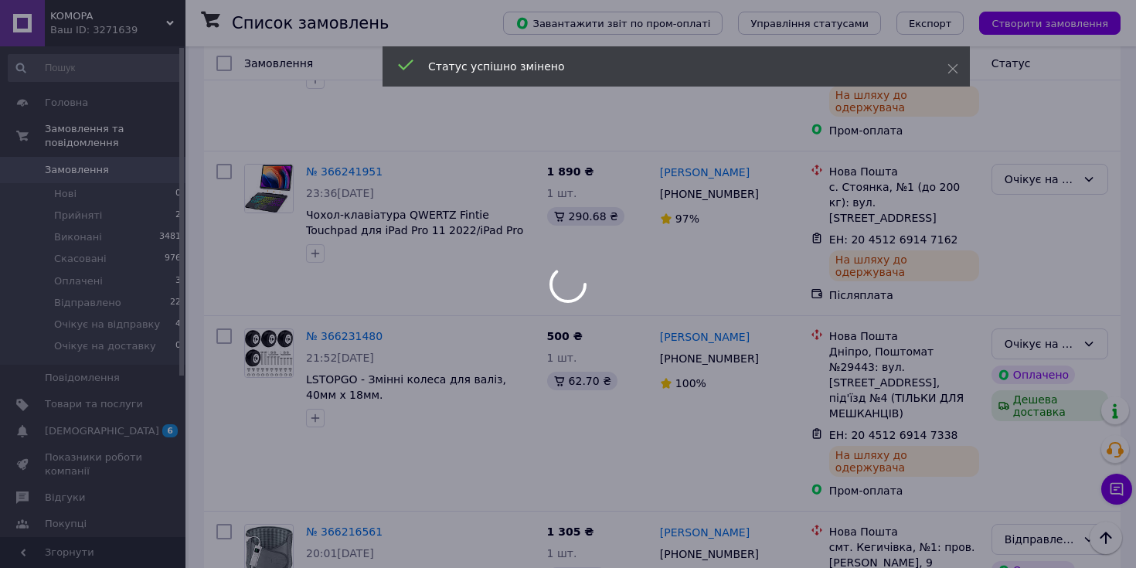
scroll to position [553, 0]
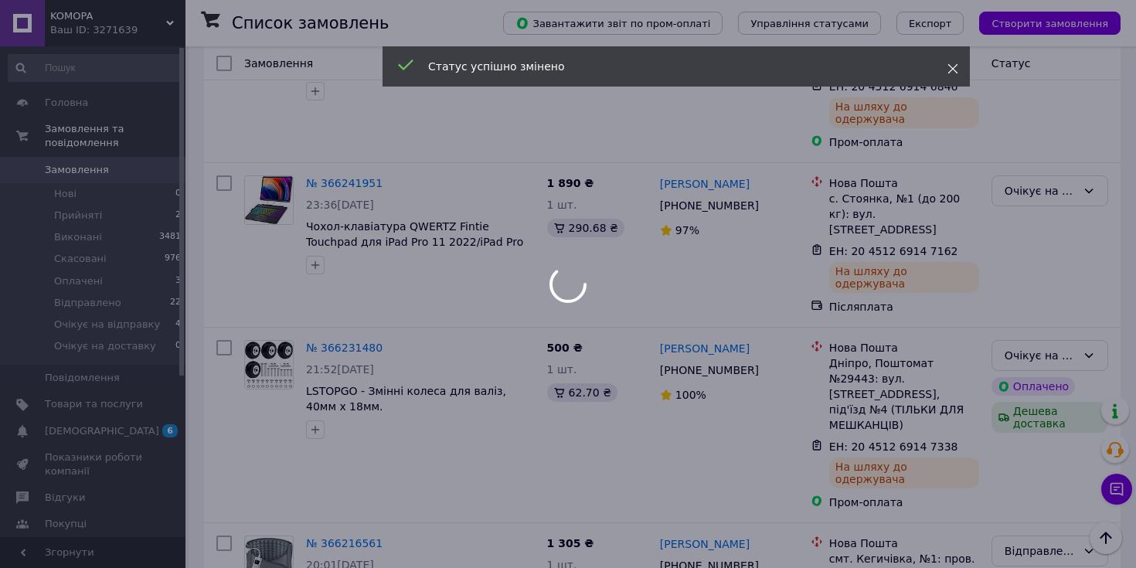
click at [948, 68] on icon at bounding box center [952, 68] width 11 height 11
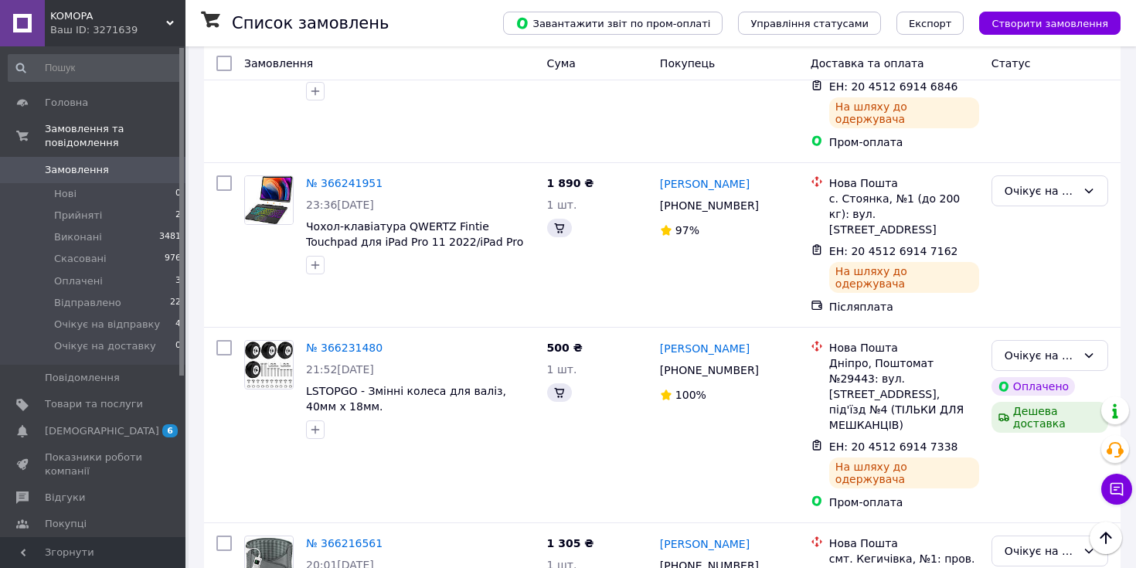
click at [1085, 349] on icon at bounding box center [1089, 355] width 12 height 12
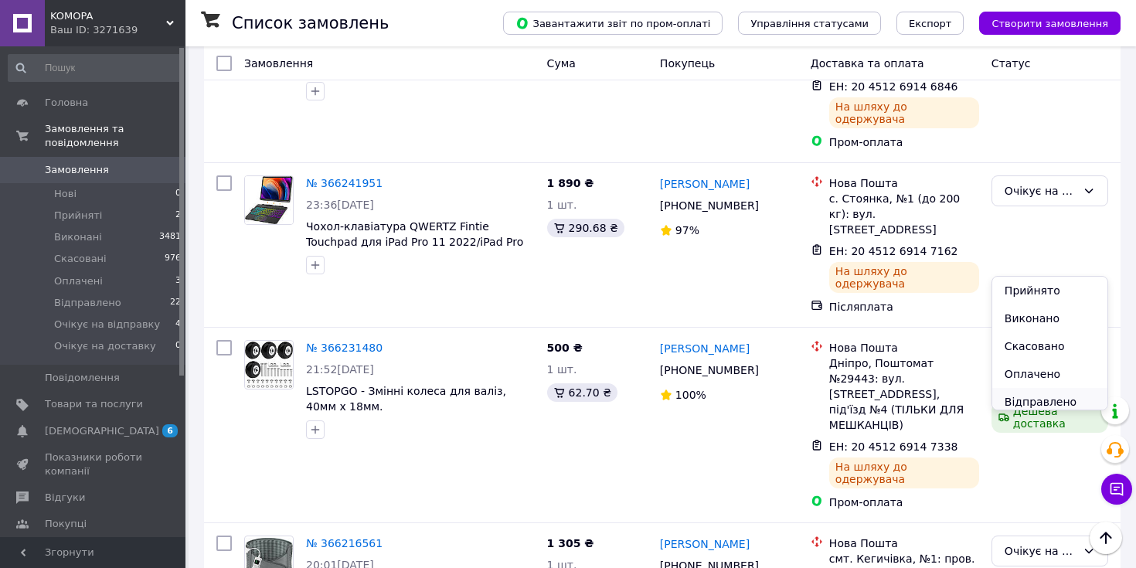
click at [1052, 395] on li "Відправлено" at bounding box center [1049, 402] width 115 height 28
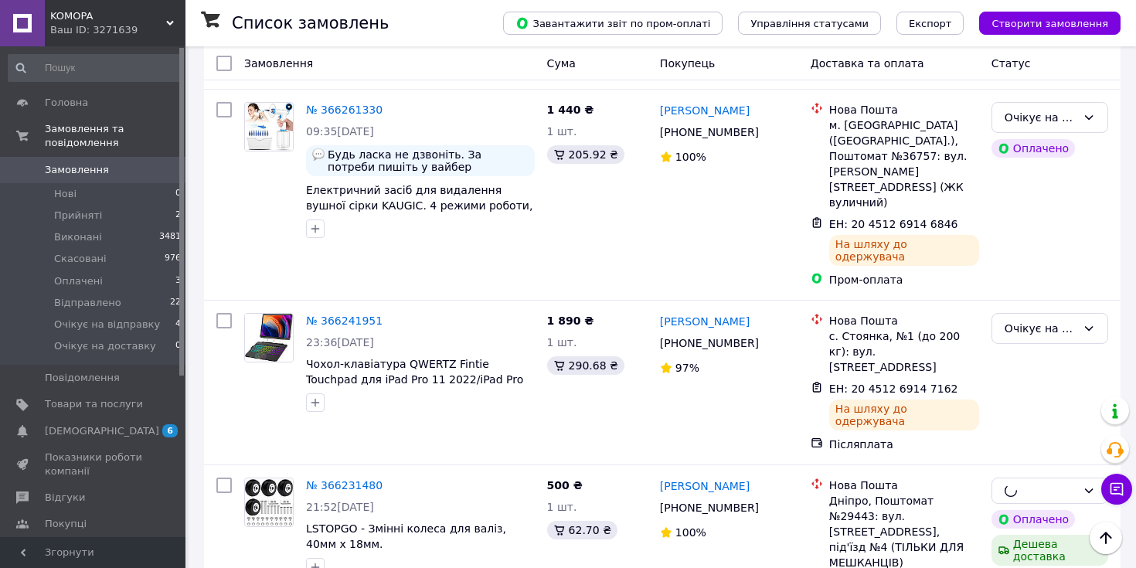
scroll to position [414, 0]
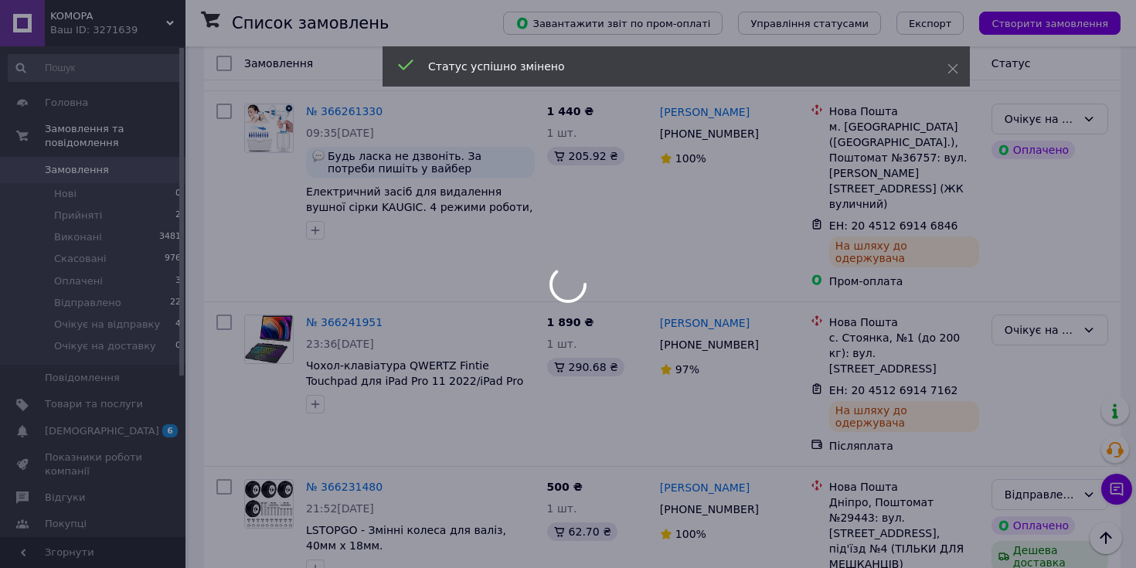
click at [958, 80] on div "Статус успішно змінено" at bounding box center [676, 66] width 587 height 40
click at [955, 70] on icon at bounding box center [952, 68] width 11 height 11
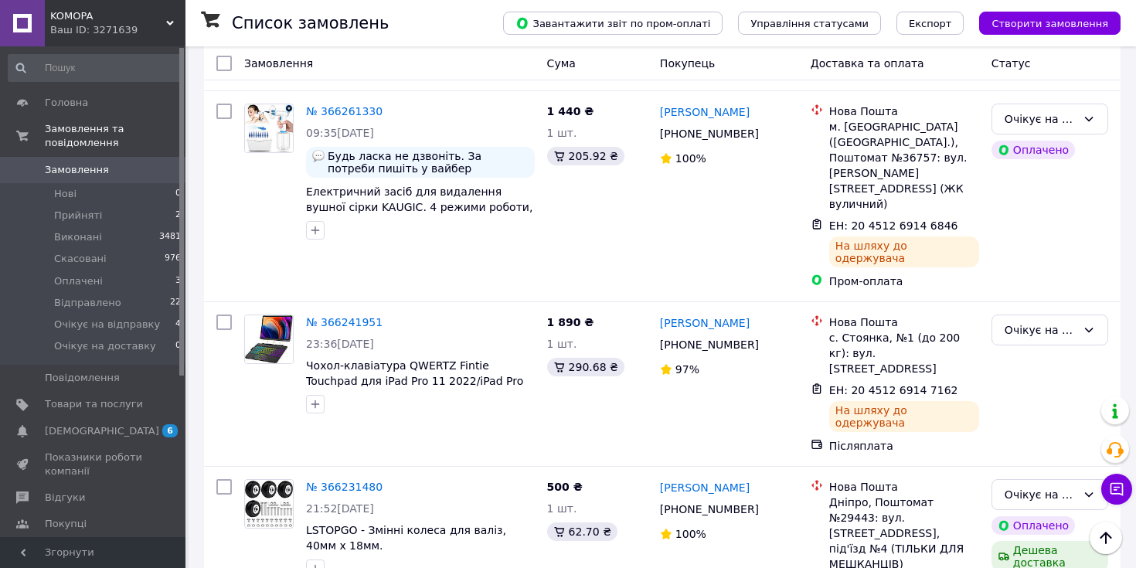
click at [1079, 315] on div "Очікує на відправку" at bounding box center [1049, 330] width 117 height 31
click at [1062, 398] on li "Відправлено" at bounding box center [1049, 403] width 115 height 28
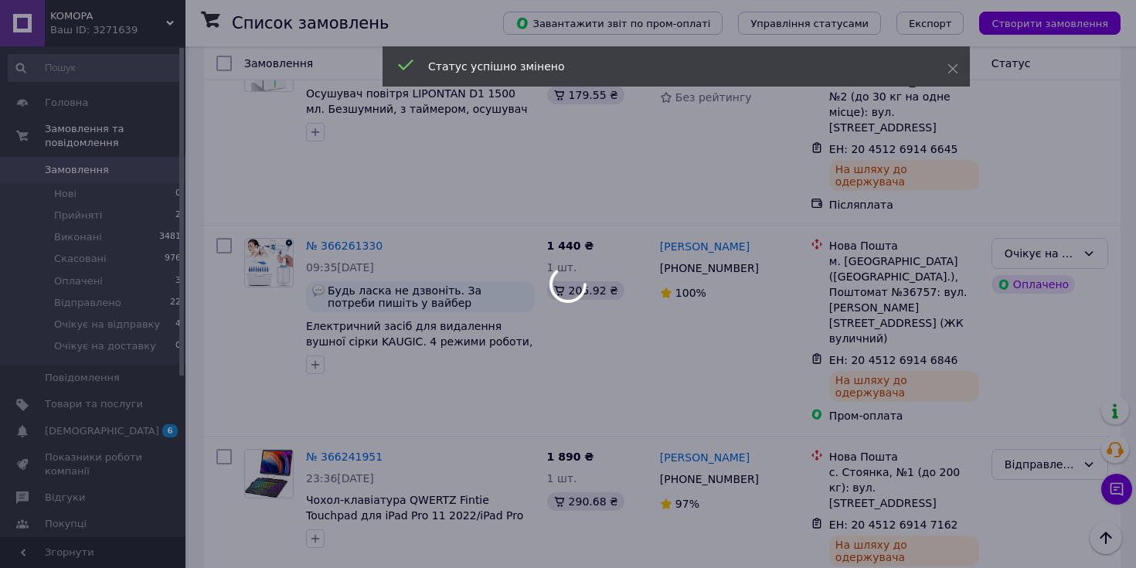
scroll to position [264, 0]
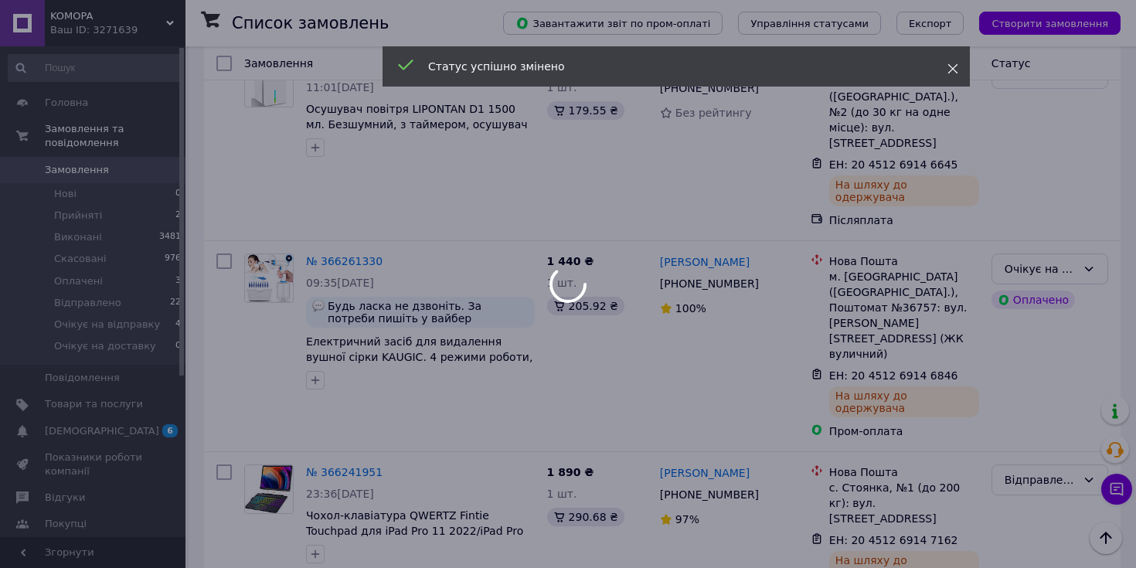
click at [952, 61] on span at bounding box center [952, 68] width 11 height 15
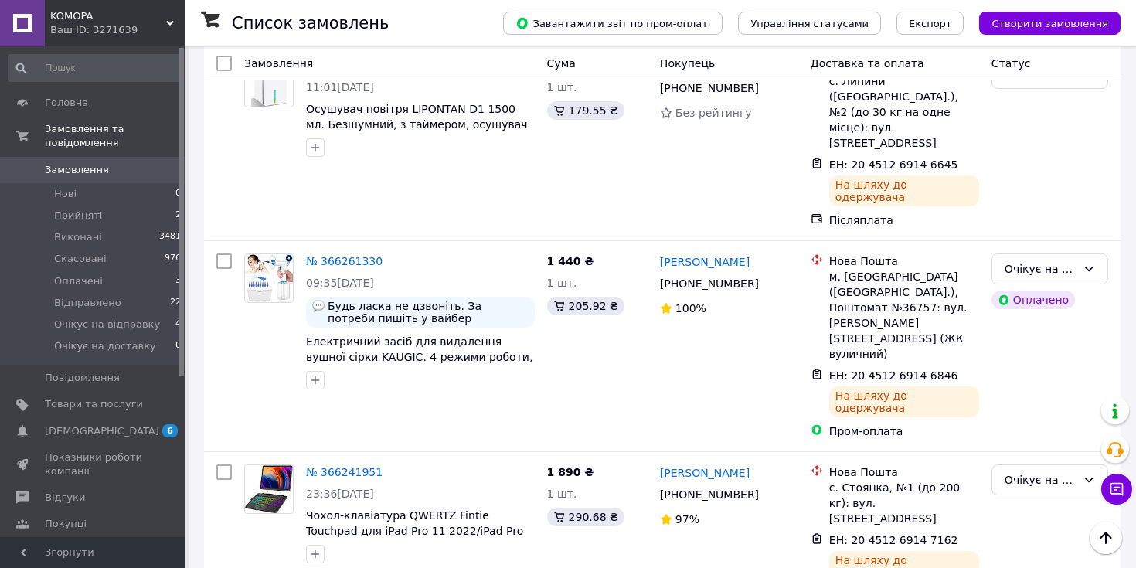
click at [1082, 253] on div "Очікує на відправку" at bounding box center [1049, 268] width 117 height 31
click at [1039, 386] on li "Відправлено" at bounding box center [1049, 386] width 115 height 28
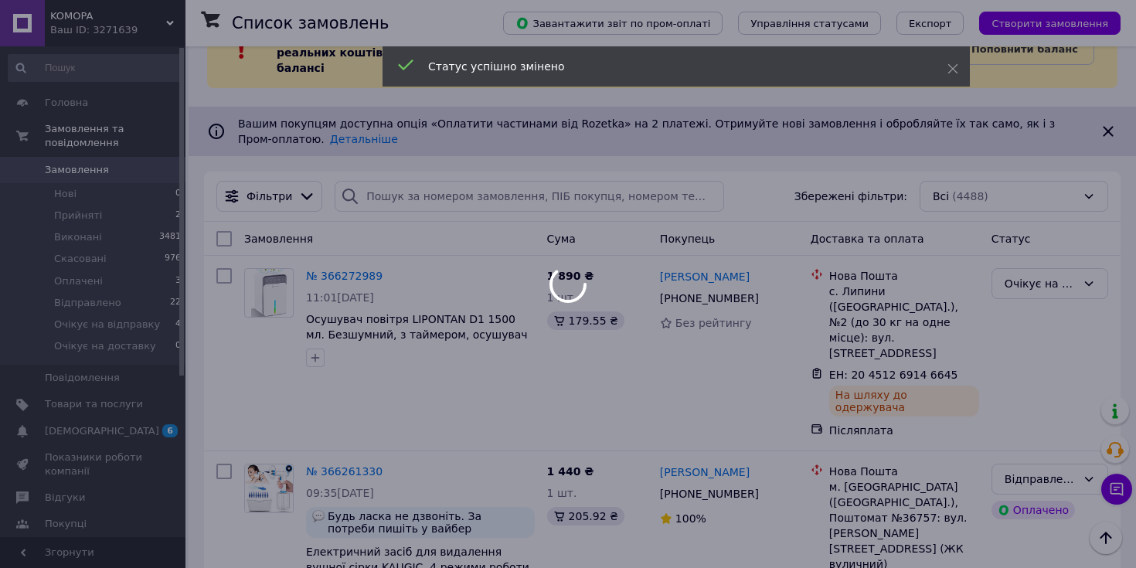
scroll to position [53, 0]
click at [955, 69] on icon at bounding box center [952, 68] width 11 height 11
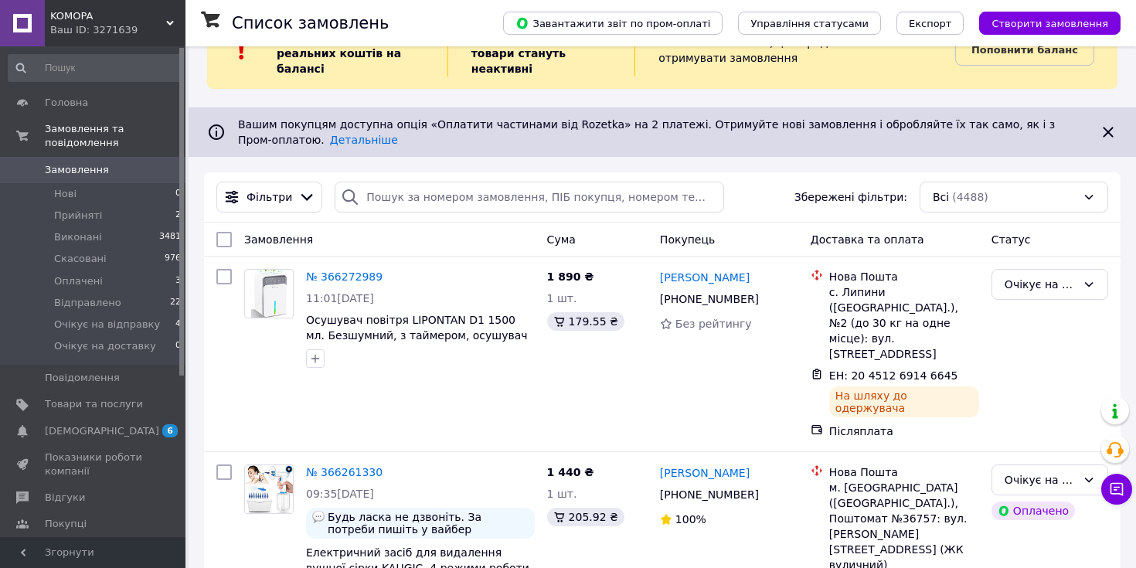
click at [1076, 284] on div "Очікує на відправку" at bounding box center [1049, 284] width 117 height 31
click at [1054, 429] on li "Відправлено" at bounding box center [1049, 429] width 115 height 28
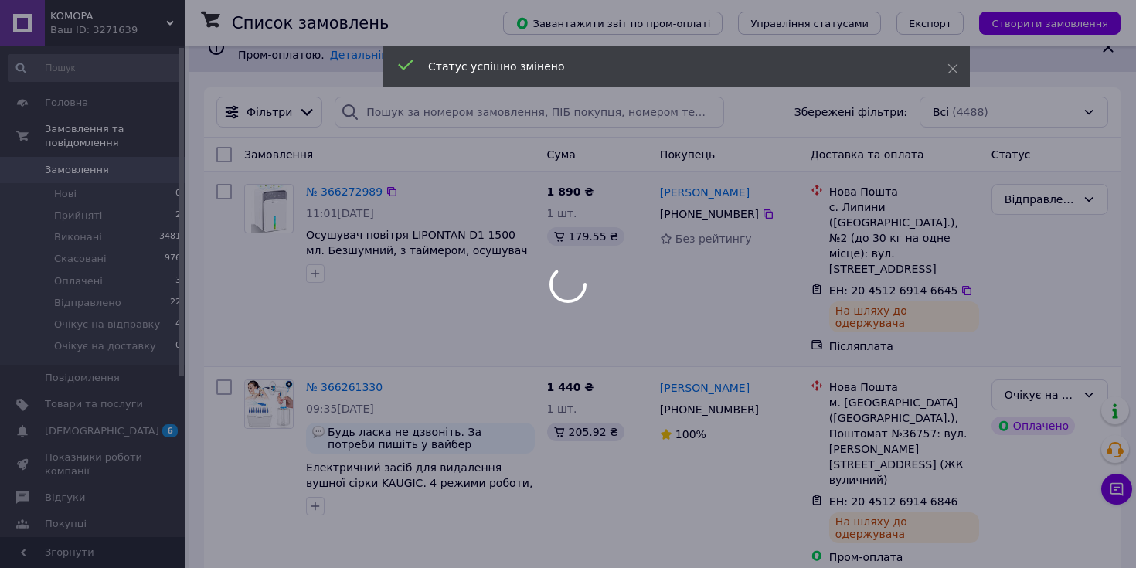
scroll to position [167, 0]
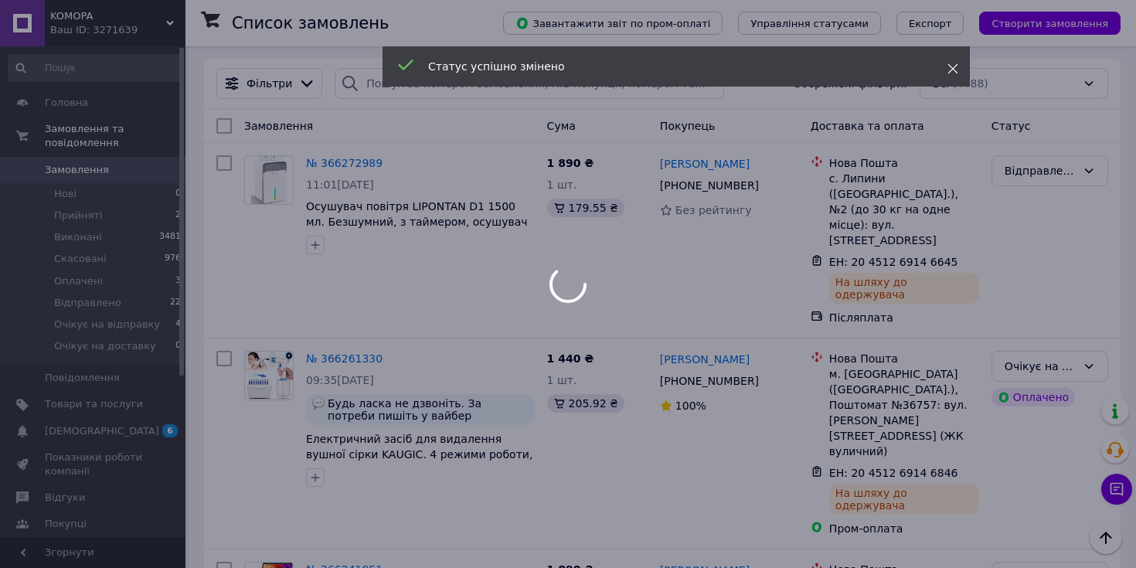
click at [949, 70] on icon at bounding box center [952, 68] width 11 height 11
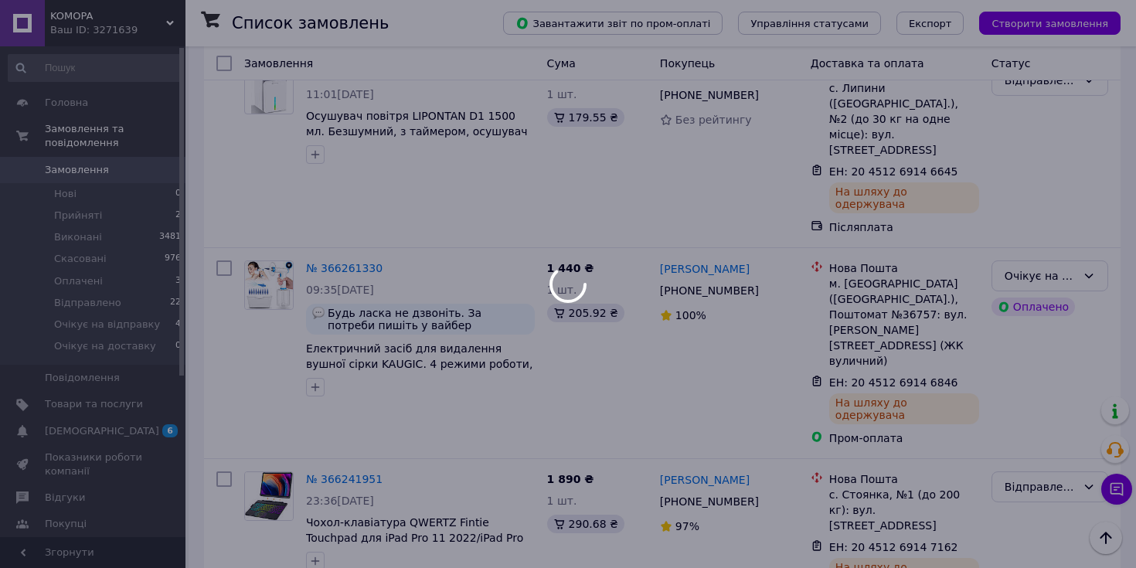
scroll to position [290, 0]
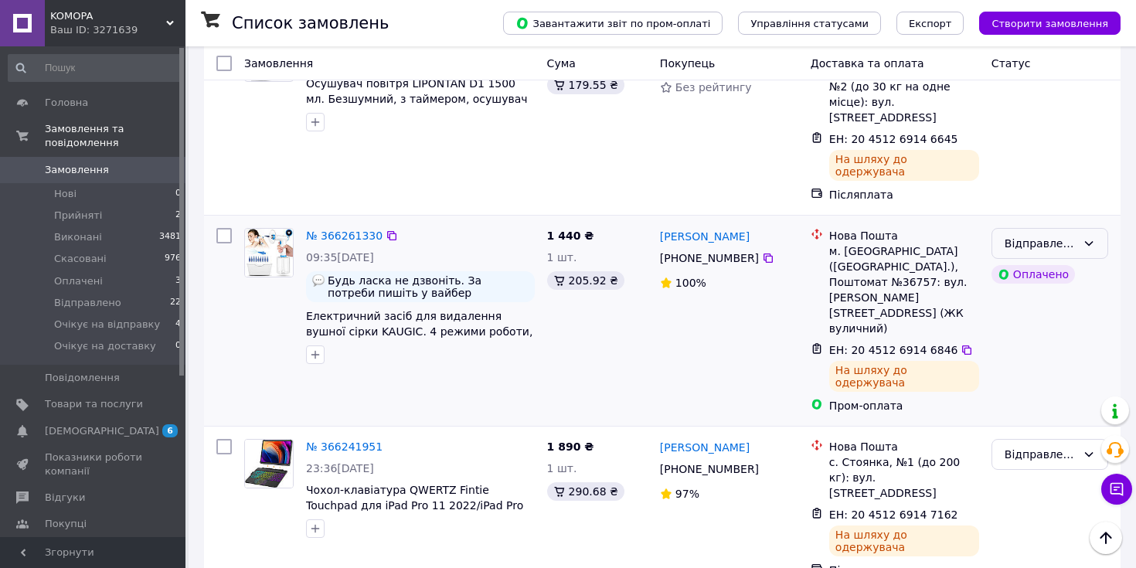
click at [1090, 228] on div "Відправлено" at bounding box center [1049, 243] width 117 height 31
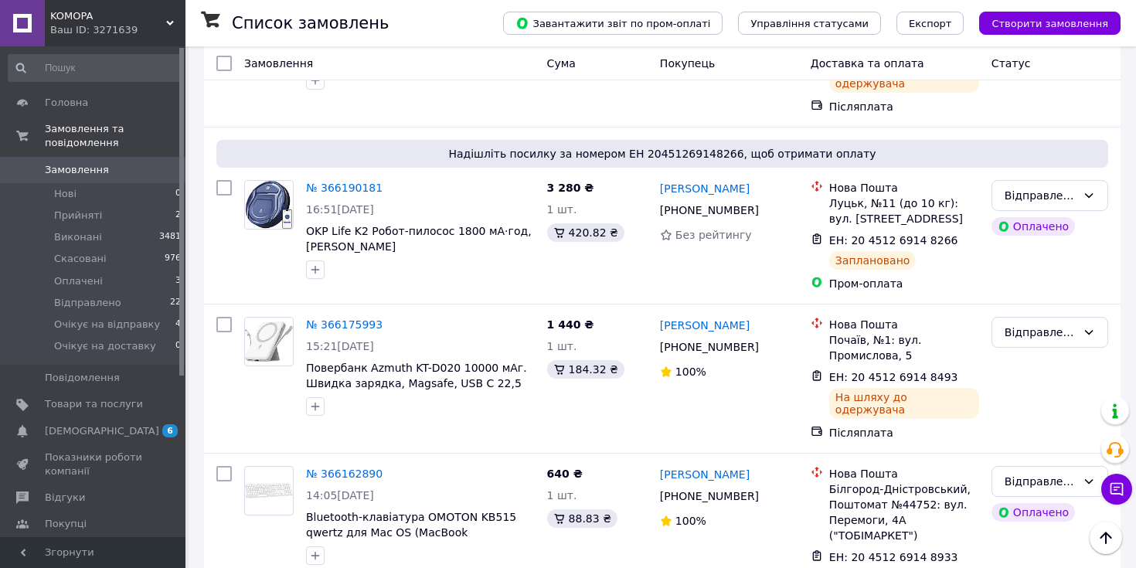
scroll to position [1246, 0]
click at [92, 420] on link "[DEMOGRAPHIC_DATA] 6 0" at bounding box center [95, 431] width 190 height 26
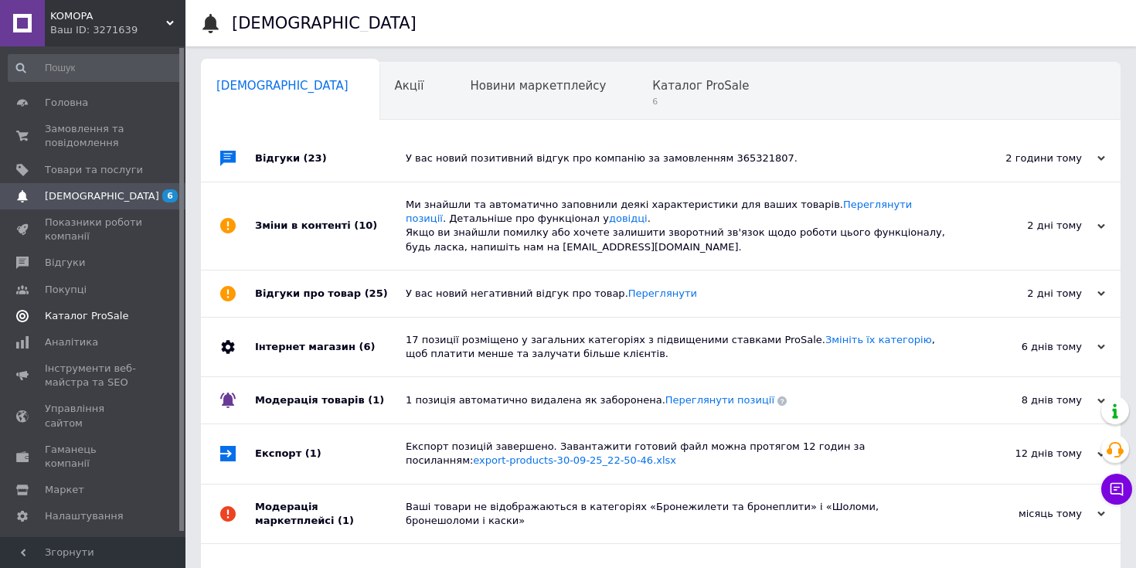
click at [117, 321] on span "Каталог ProSale" at bounding box center [86, 316] width 83 height 14
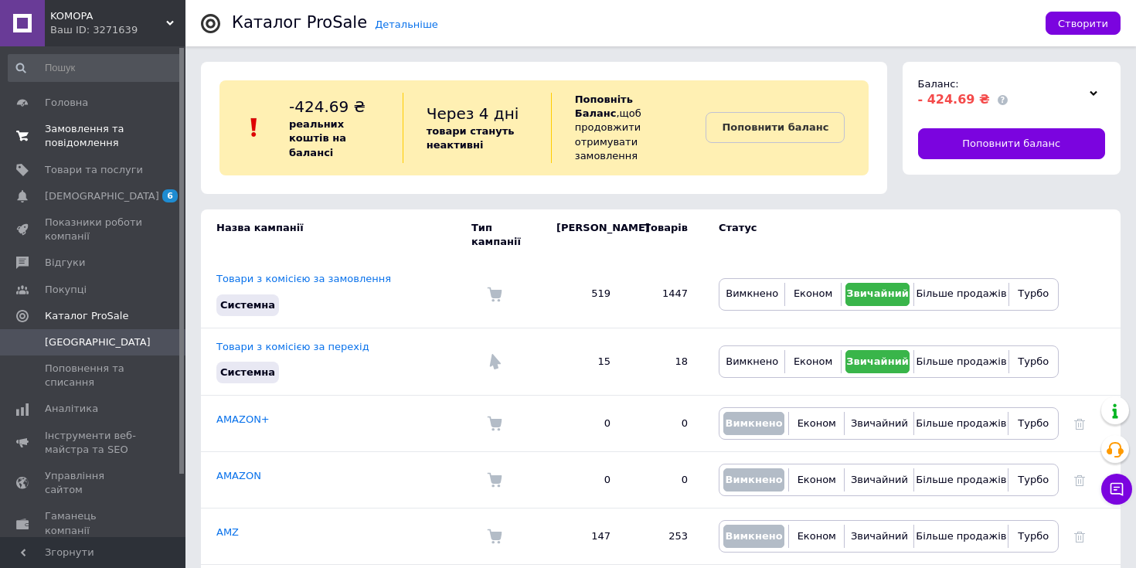
click at [107, 141] on span "Замовлення та повідомлення" at bounding box center [94, 136] width 98 height 28
